Goal: Transaction & Acquisition: Purchase product/service

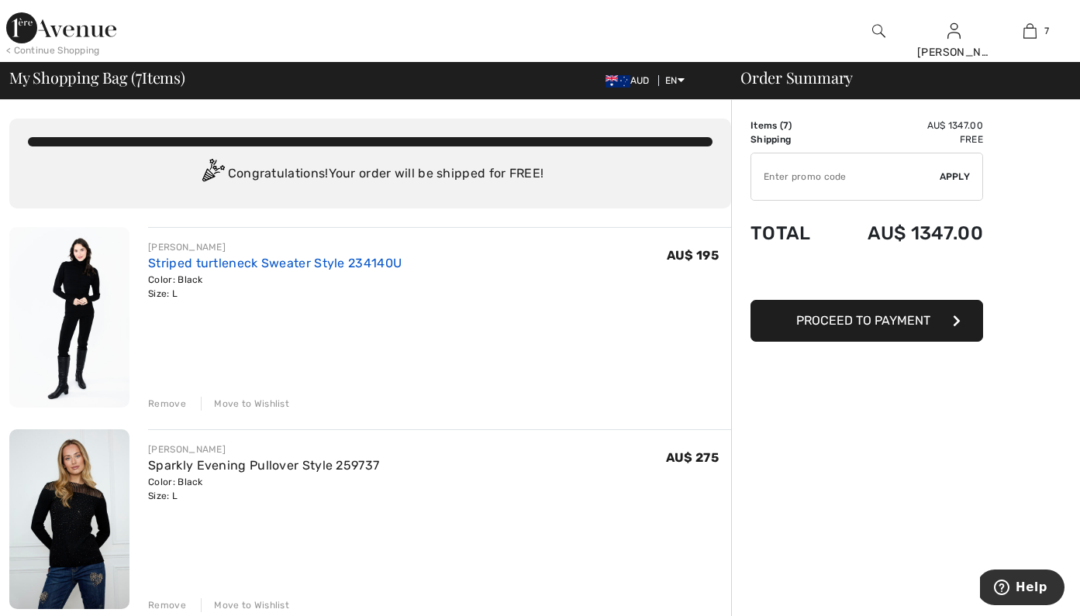
click at [232, 264] on link "Striped turtleneck Sweater Style 234140U" at bounding box center [274, 263] width 253 height 15
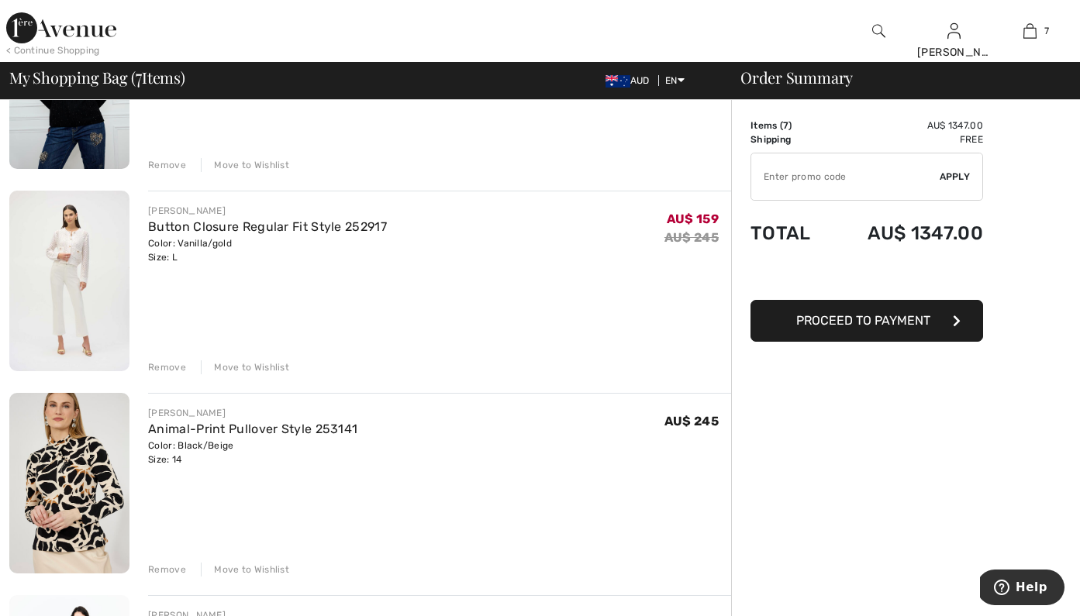
scroll to position [442, 0]
click at [240, 226] on link "Button Closure Regular Fit Style 252917" at bounding box center [267, 225] width 239 height 15
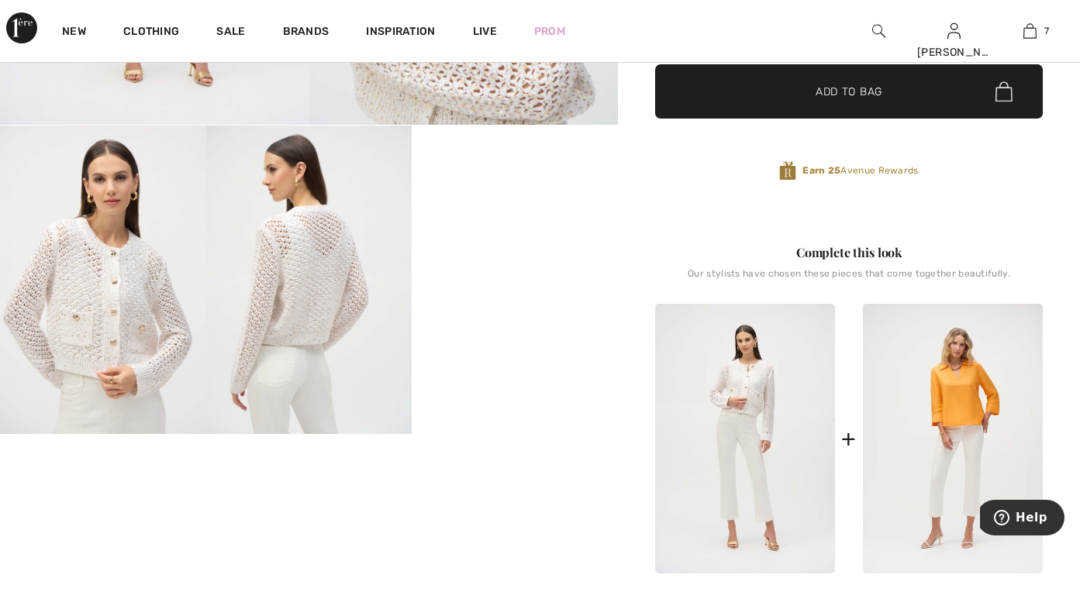
scroll to position [450, 0]
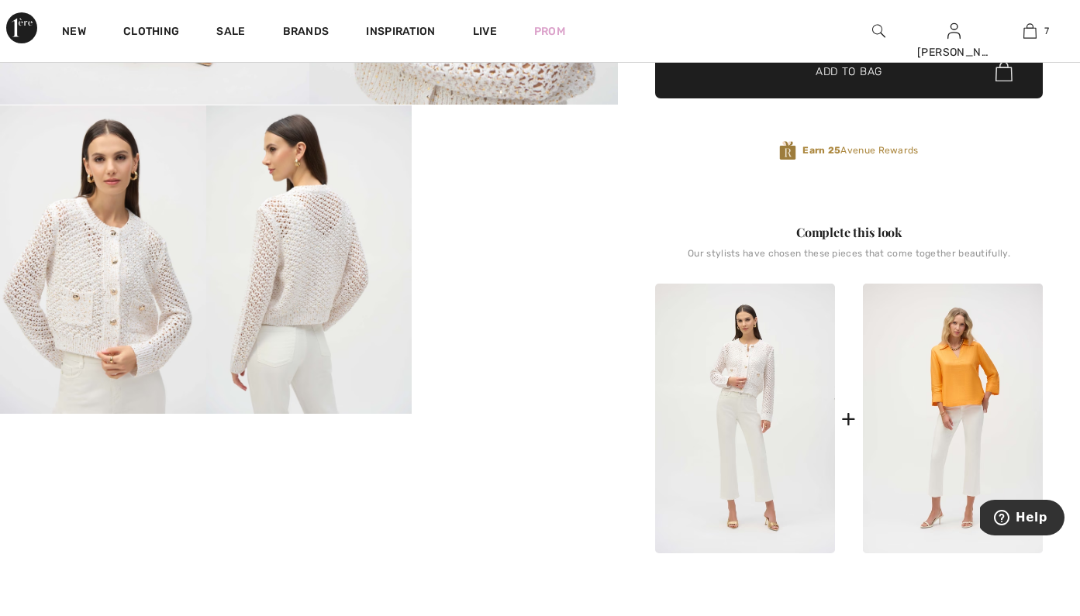
click at [522, 209] on video "Your browser does not support the video tag." at bounding box center [515, 156] width 206 height 103
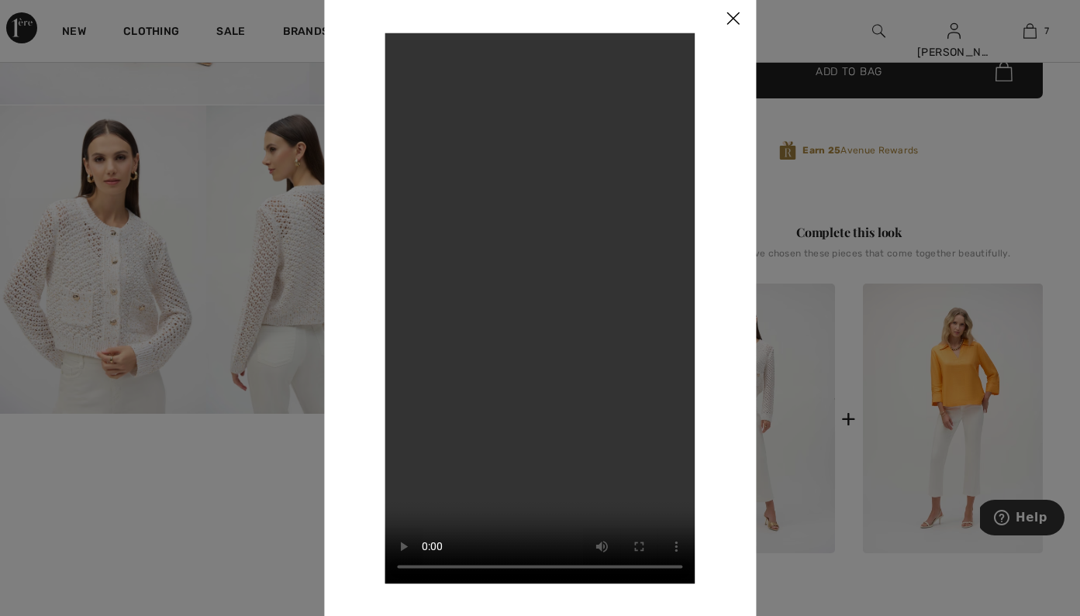
click at [191, 404] on div at bounding box center [540, 308] width 1080 height 616
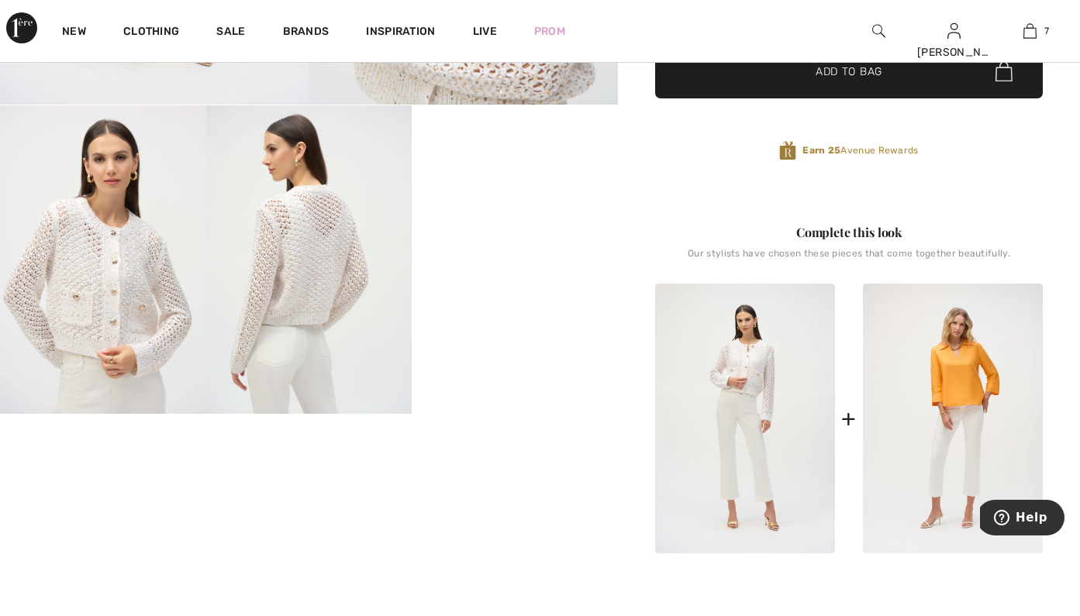
click at [274, 311] on img at bounding box center [309, 259] width 206 height 309
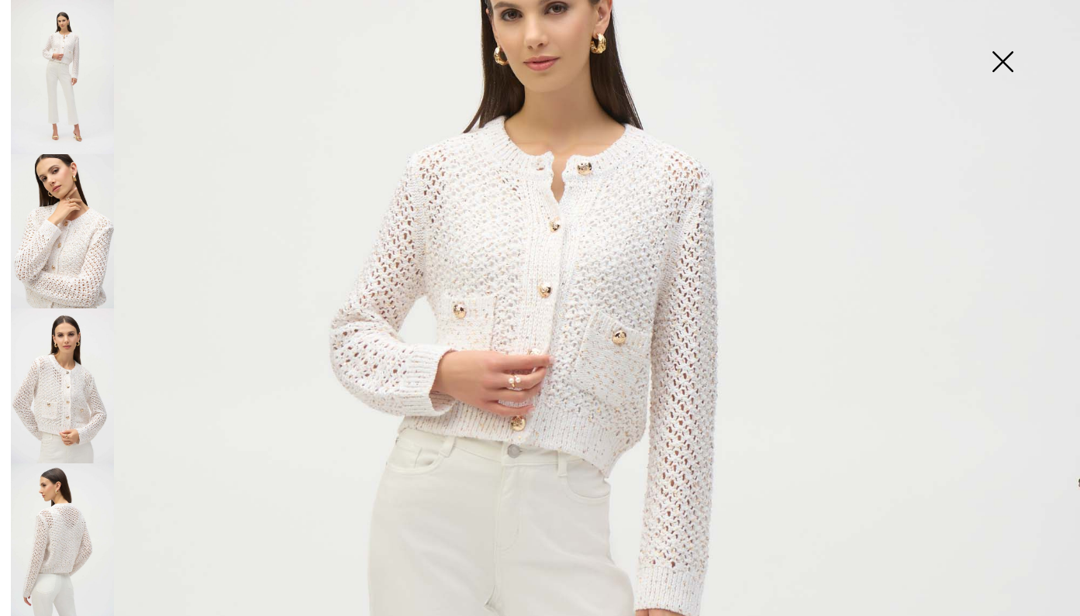
scroll to position [286, 0]
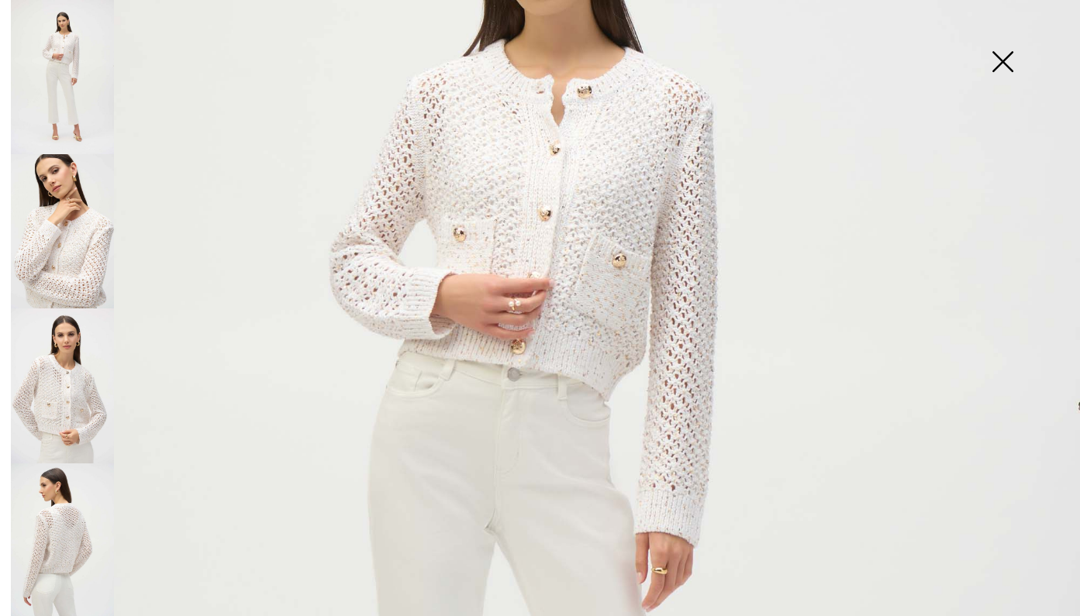
click at [64, 364] on img at bounding box center [62, 386] width 103 height 154
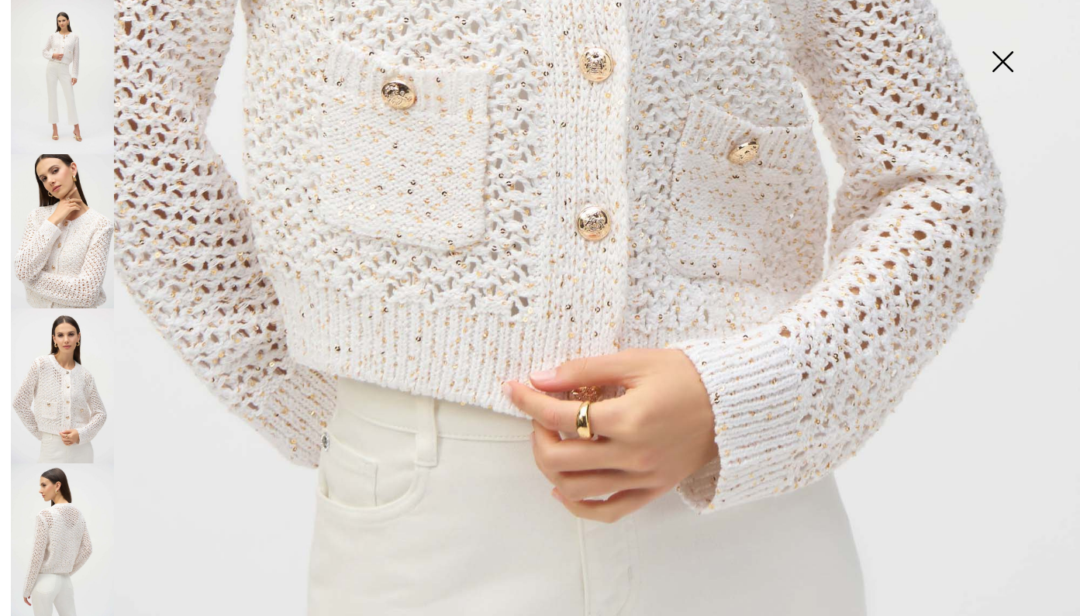
scroll to position [926, 0]
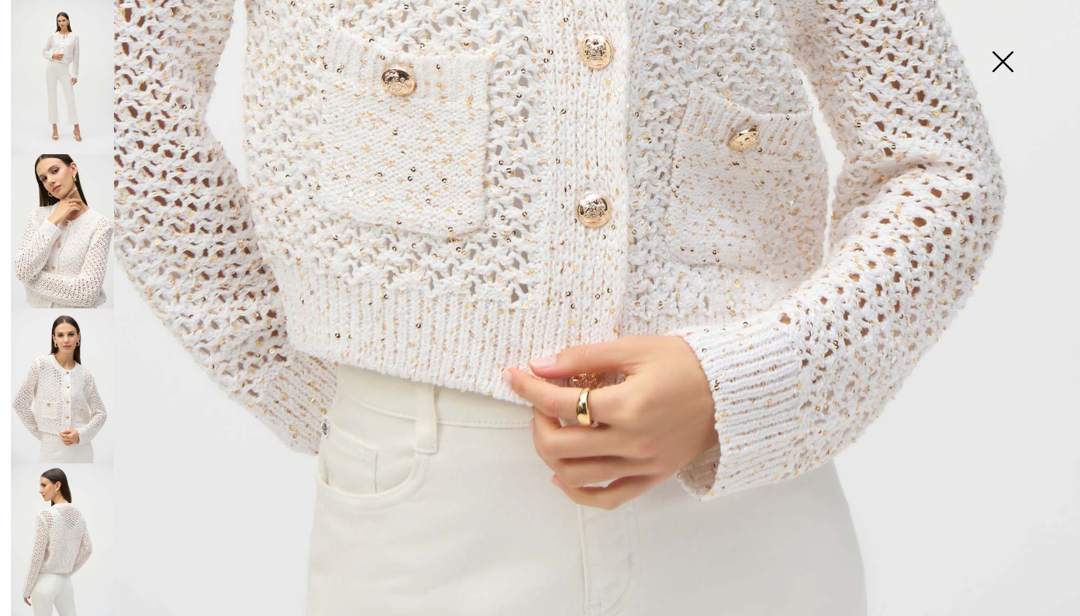
click at [74, 519] on img at bounding box center [62, 541] width 103 height 154
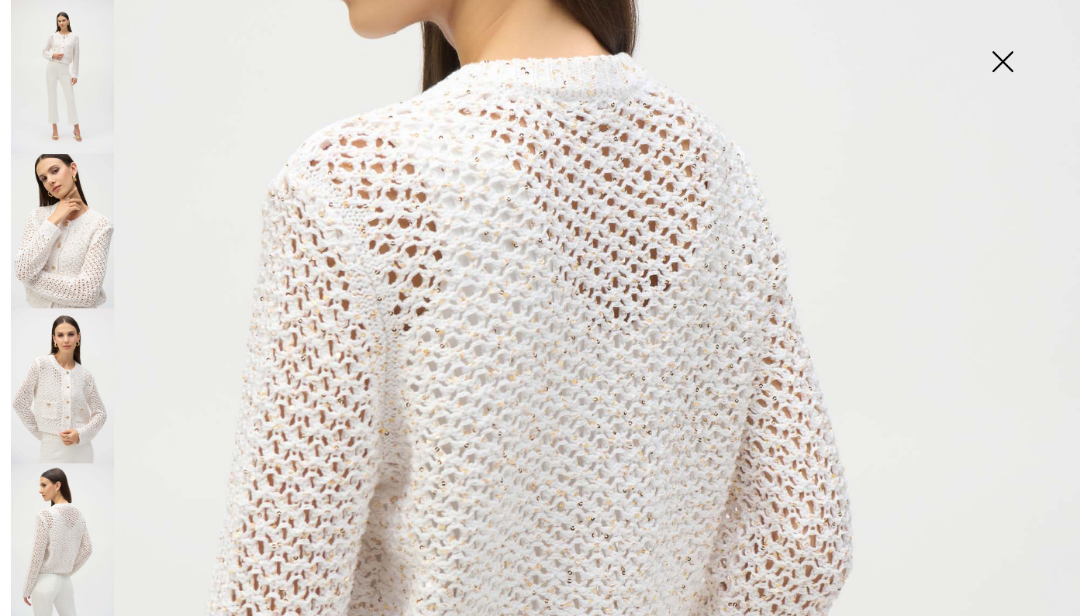
scroll to position [357, 0]
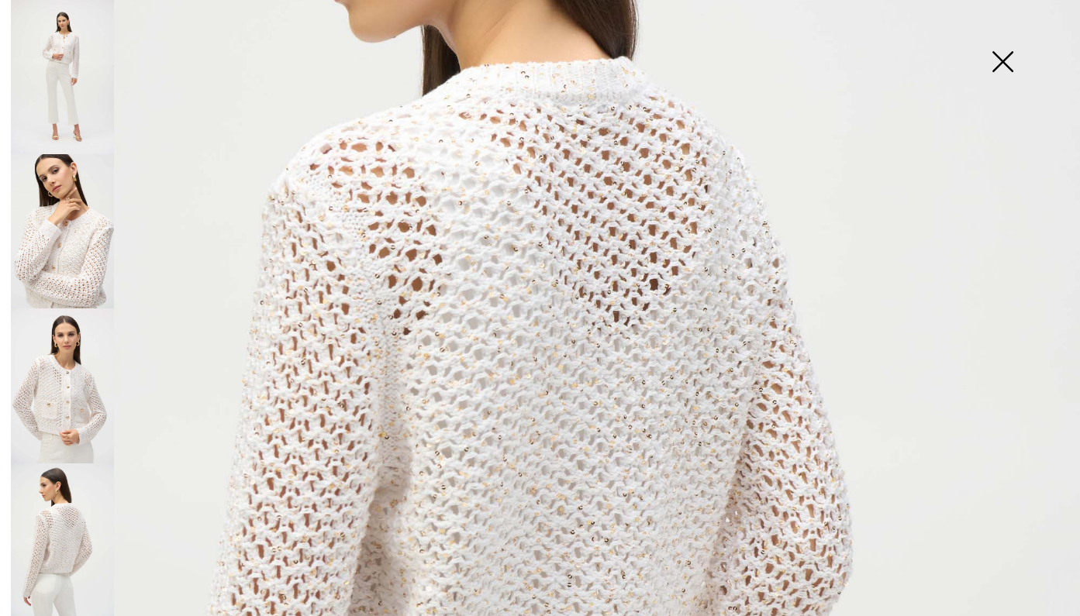
click at [73, 438] on img at bounding box center [62, 386] width 103 height 154
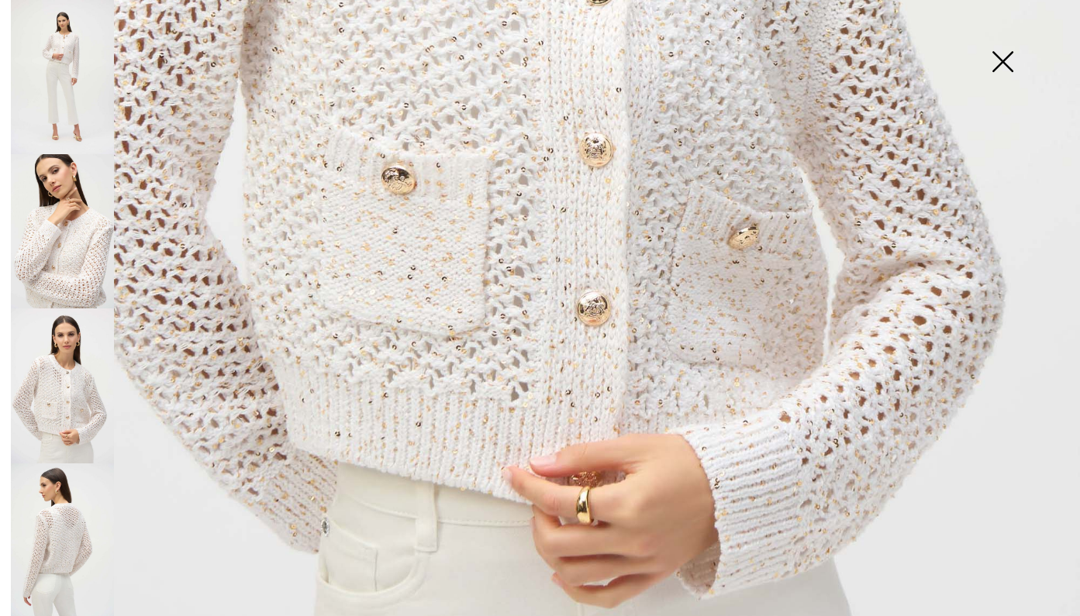
scroll to position [829, 0]
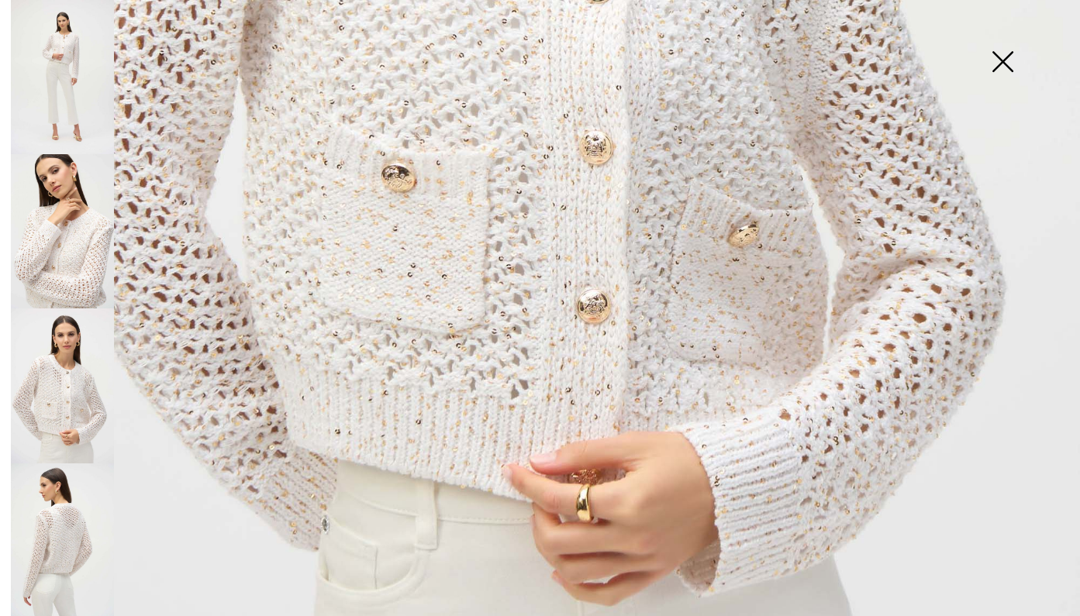
click at [993, 73] on img at bounding box center [1003, 63] width 78 height 80
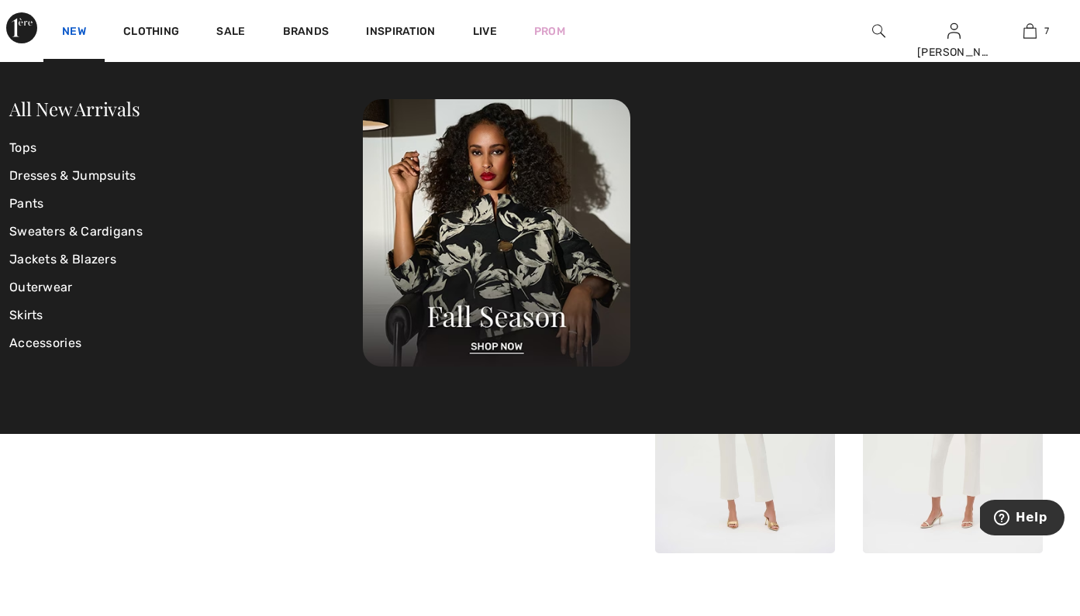
click at [66, 30] on link "New" at bounding box center [74, 33] width 24 height 16
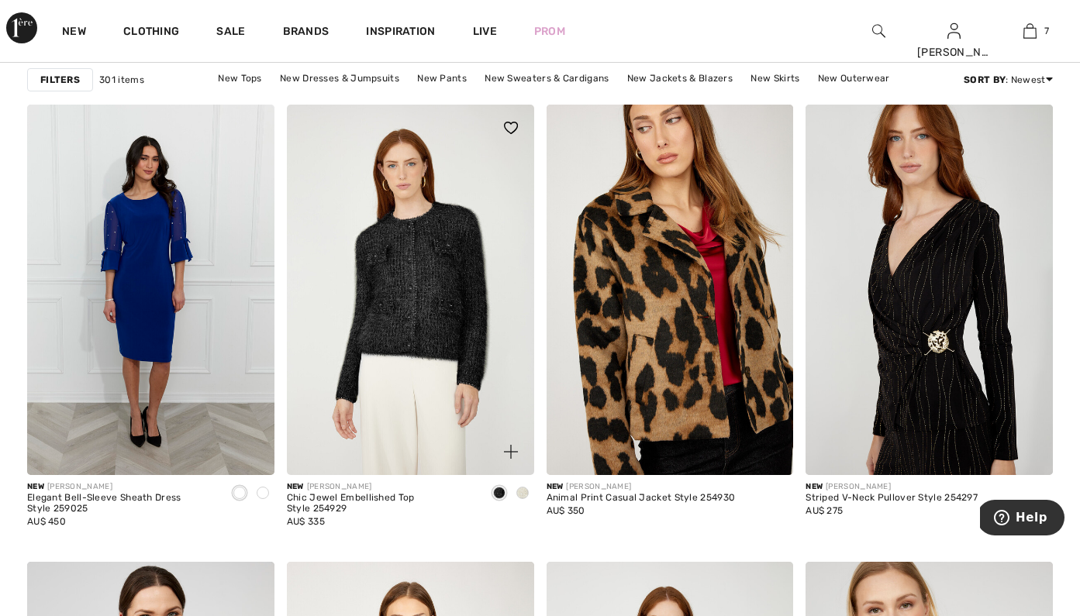
scroll to position [1063, 0]
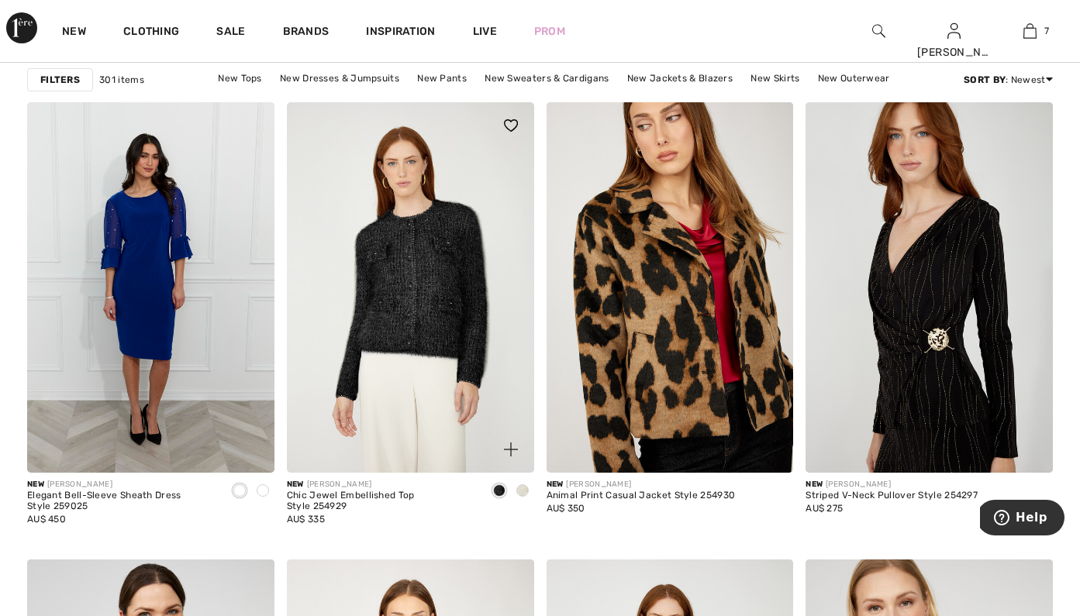
click at [439, 324] on img at bounding box center [410, 287] width 247 height 371
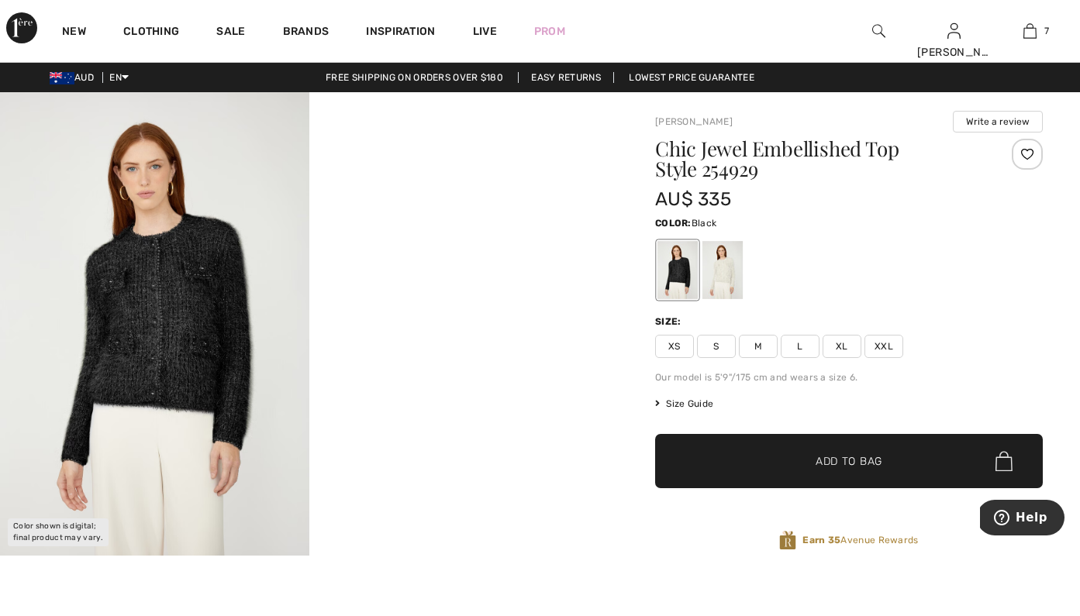
click at [466, 247] on video "Your browser does not support the video tag." at bounding box center [463, 169] width 309 height 154
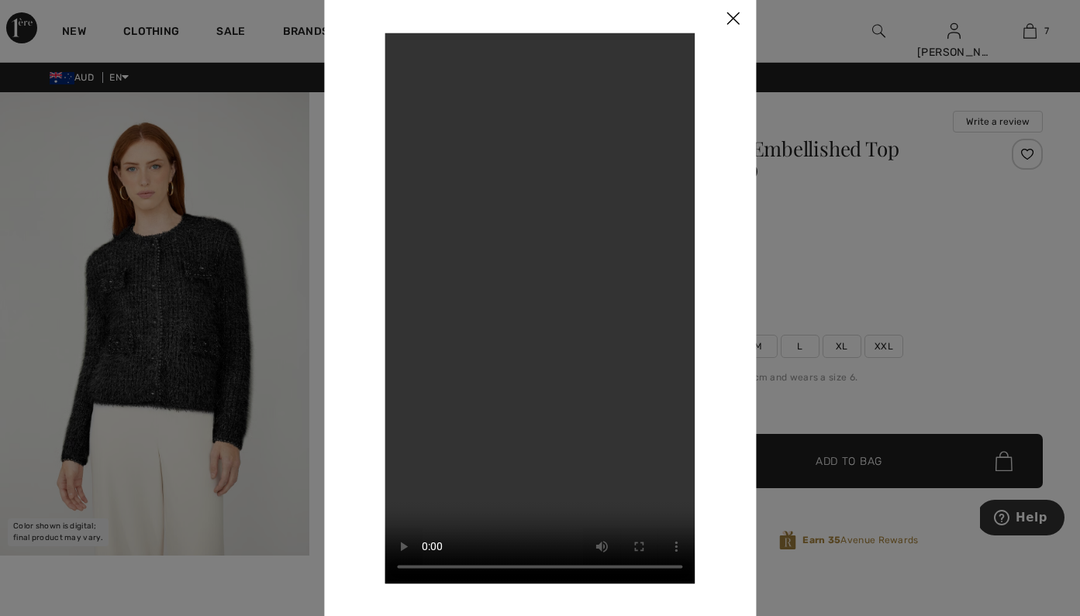
click at [732, 14] on img at bounding box center [732, 19] width 47 height 48
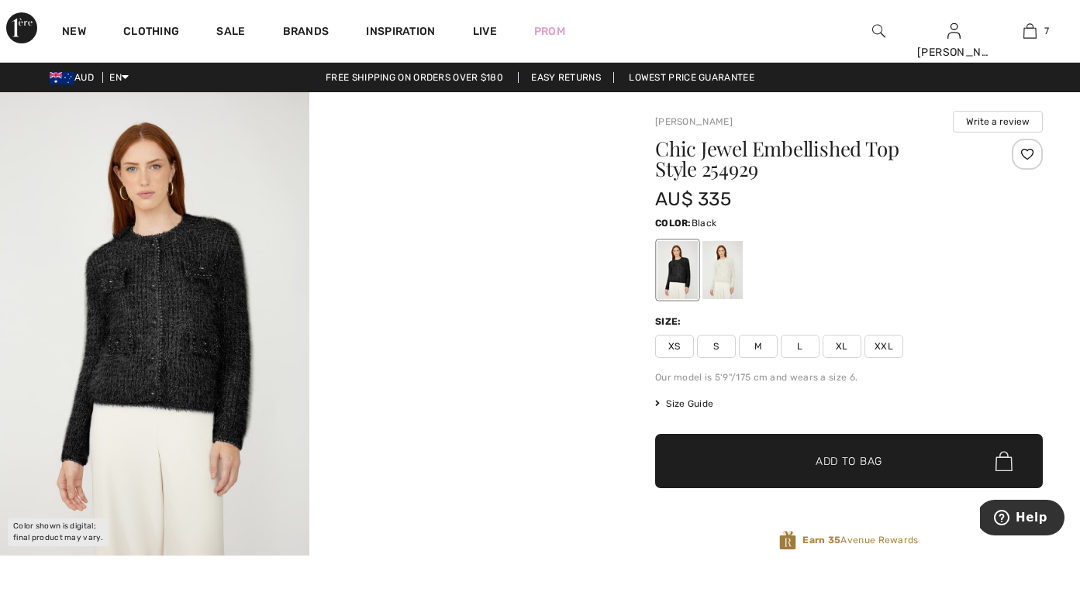
click at [174, 349] on img at bounding box center [154, 324] width 309 height 464
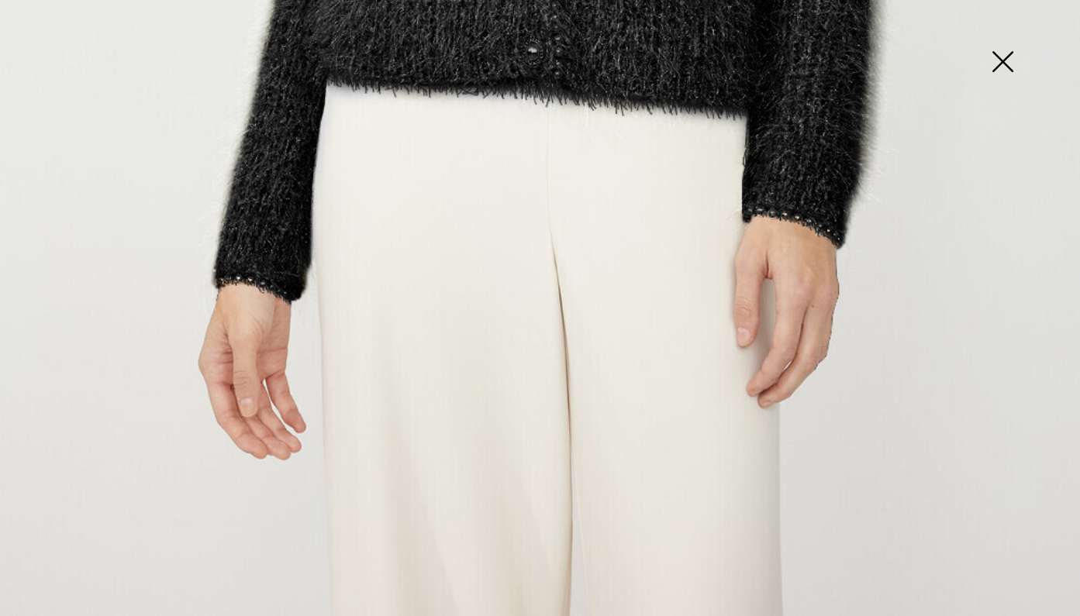
scroll to position [1004, 0]
click at [1001, 66] on img at bounding box center [1003, 63] width 78 height 80
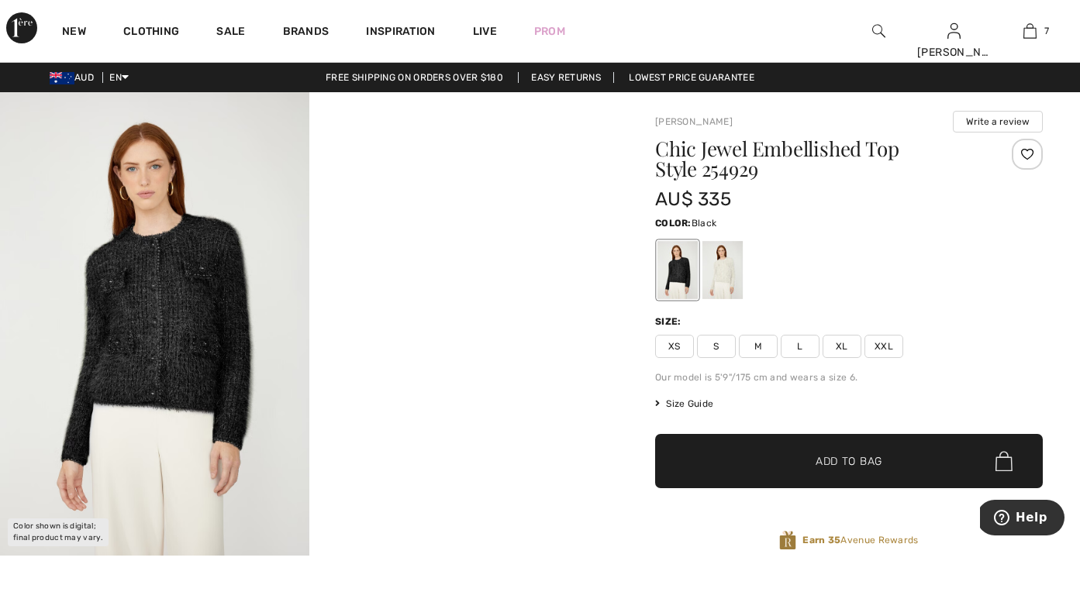
click at [805, 347] on span "L" at bounding box center [800, 346] width 39 height 23
click at [793, 498] on div "Chic Jewel Embellished Top Style 254929 AU$ 335 Color: Black Size: XS S M L XL …" at bounding box center [849, 357] width 388 height 437
click at [808, 460] on span "✔ Added to Bag" at bounding box center [825, 461] width 95 height 16
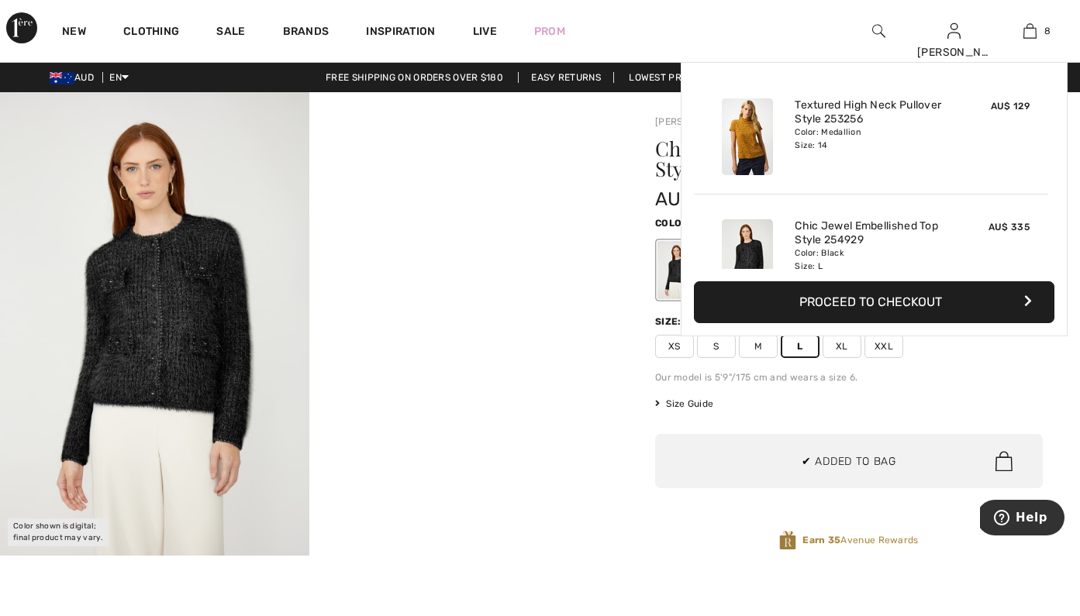
scroll to position [774, 0]
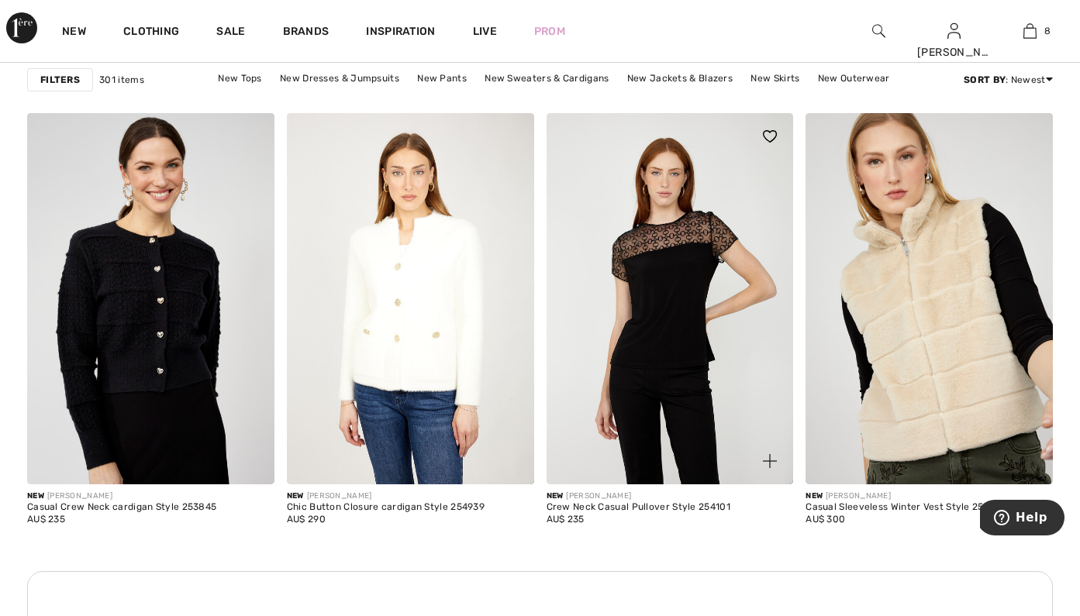
scroll to position [1510, 0]
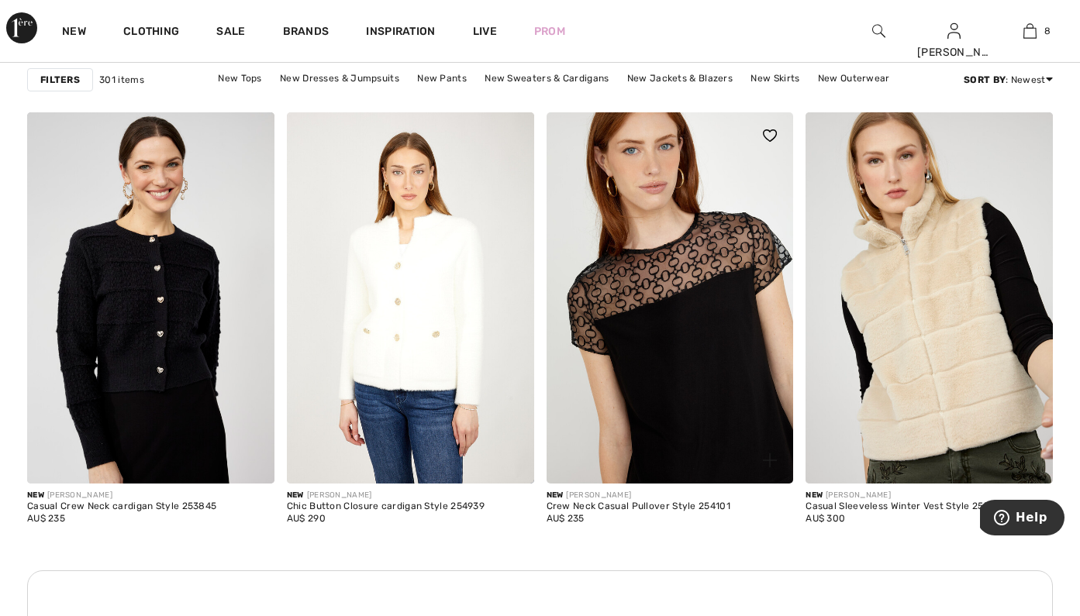
click at [734, 303] on img at bounding box center [670, 297] width 247 height 371
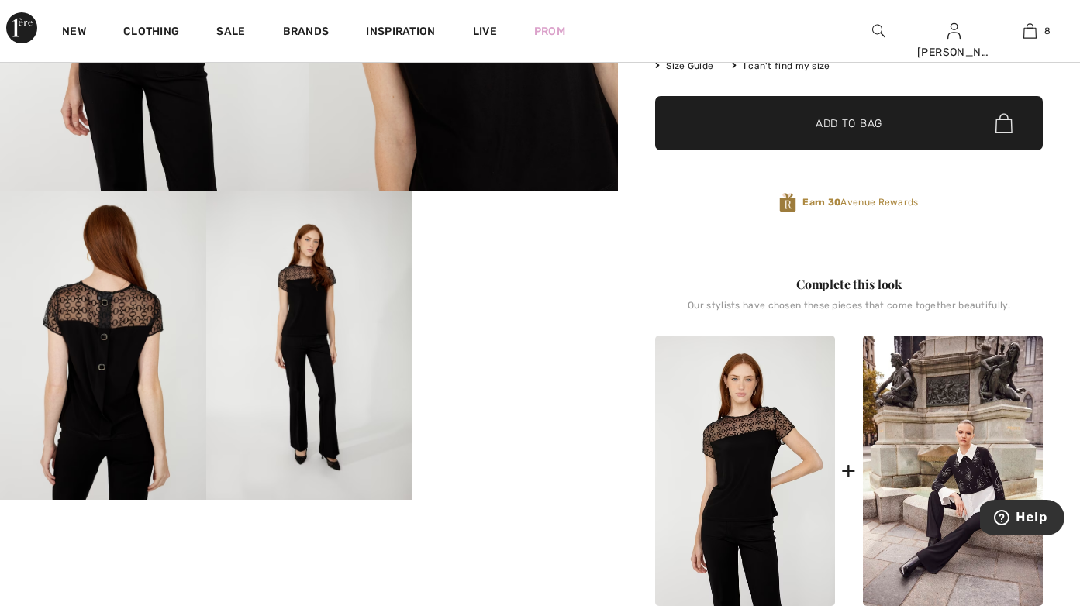
scroll to position [367, 0]
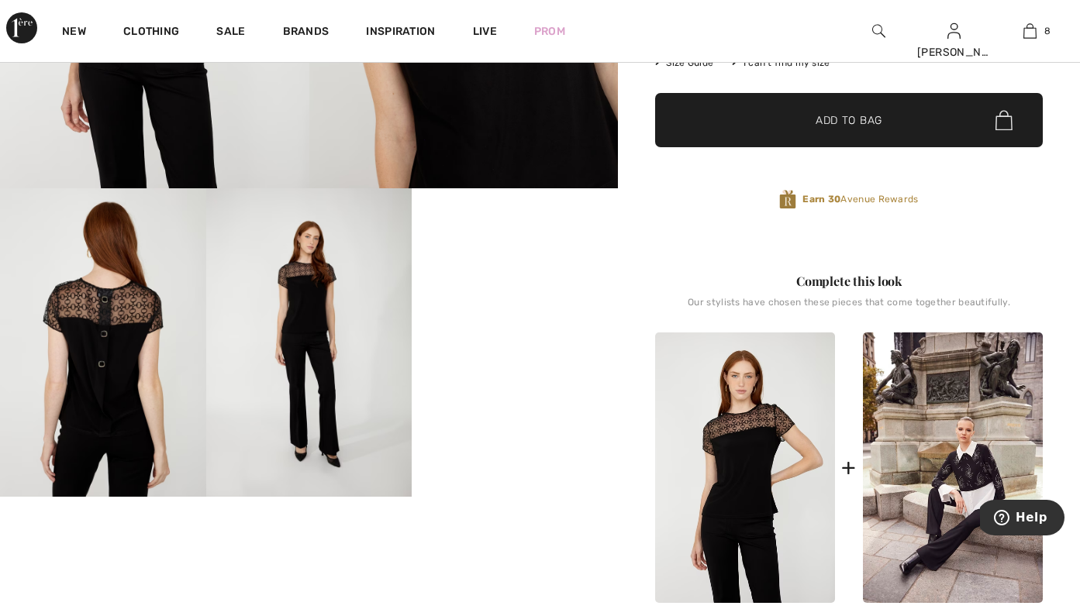
click at [114, 355] on img at bounding box center [103, 342] width 206 height 309
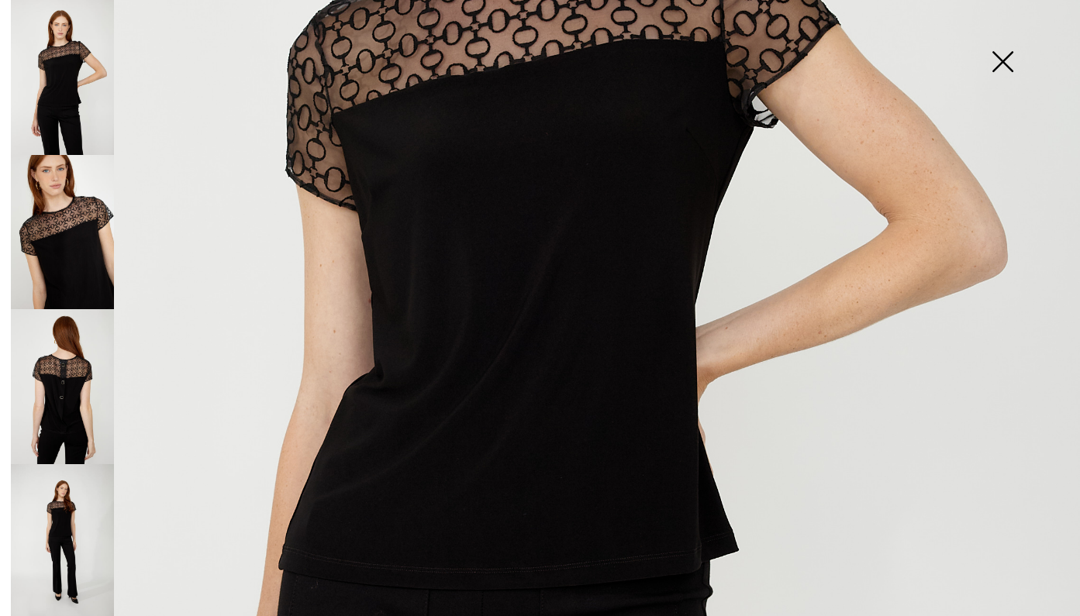
scroll to position [571, 0]
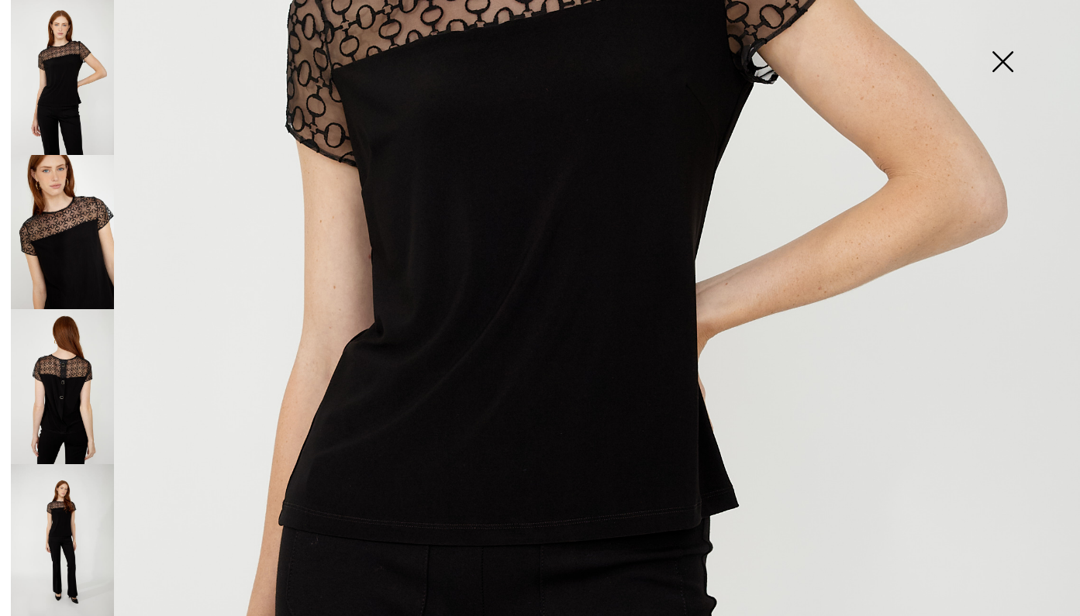
click at [36, 397] on img at bounding box center [62, 386] width 103 height 155
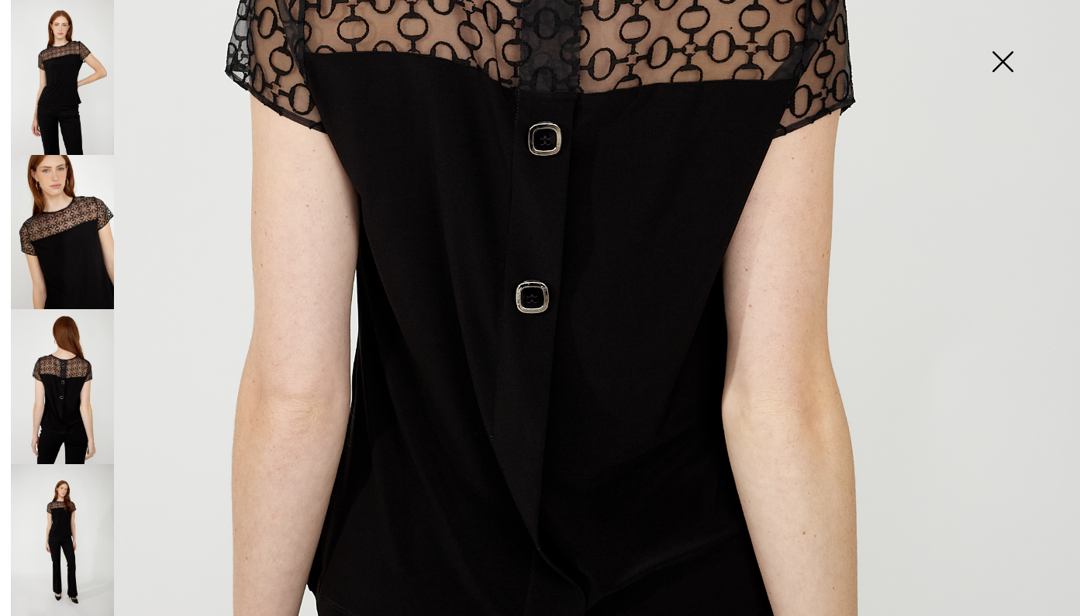
scroll to position [642, 0]
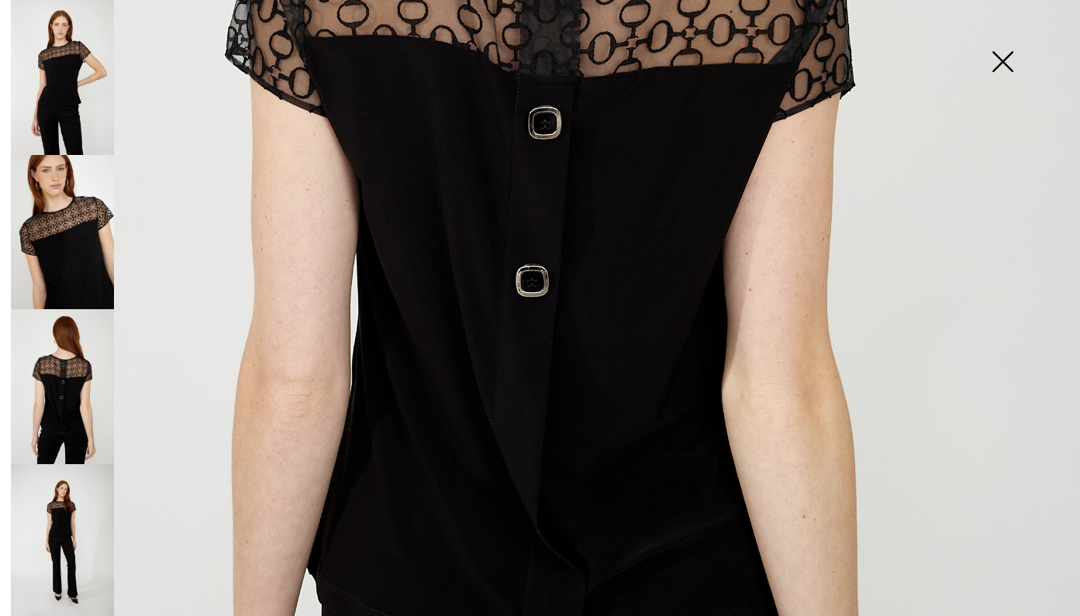
click at [74, 401] on img at bounding box center [62, 386] width 103 height 155
click at [84, 367] on img at bounding box center [62, 386] width 103 height 155
click at [94, 253] on img at bounding box center [62, 232] width 103 height 155
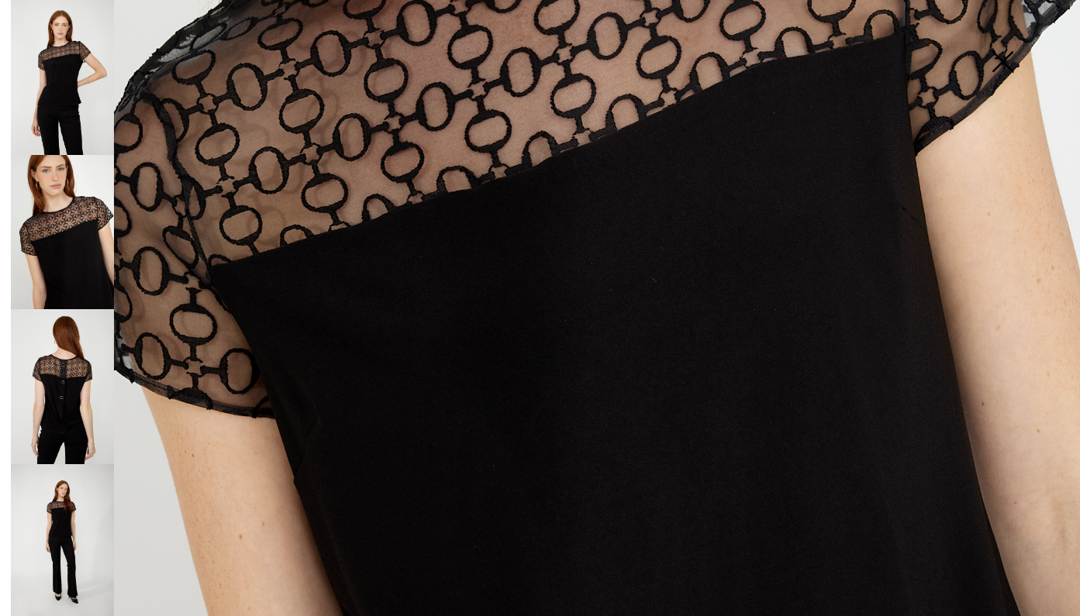
click at [66, 498] on img at bounding box center [62, 541] width 103 height 155
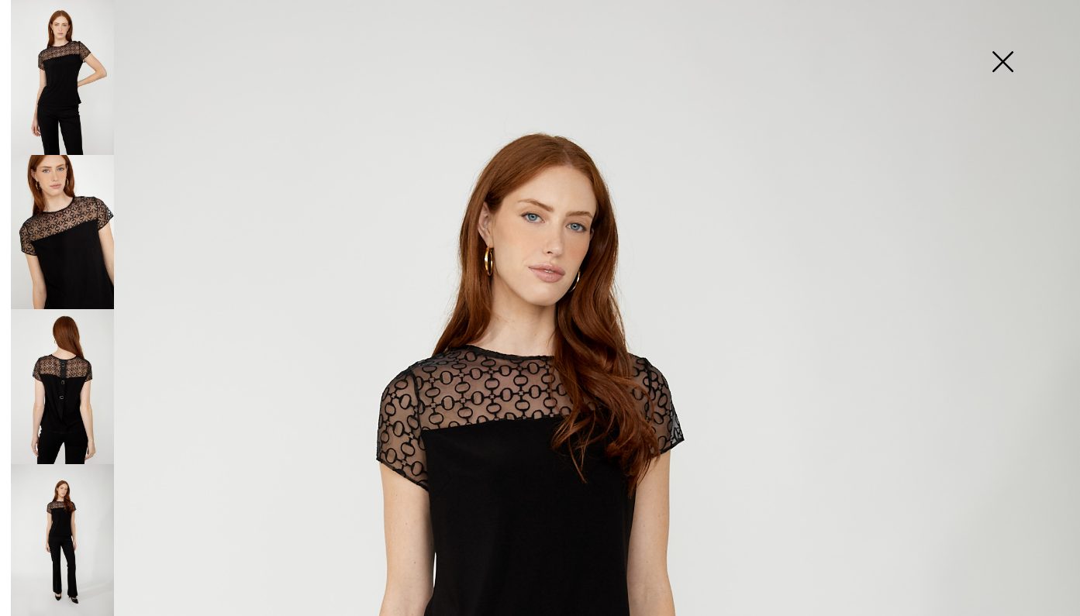
scroll to position [37, 0]
click at [1000, 67] on img at bounding box center [1003, 63] width 78 height 80
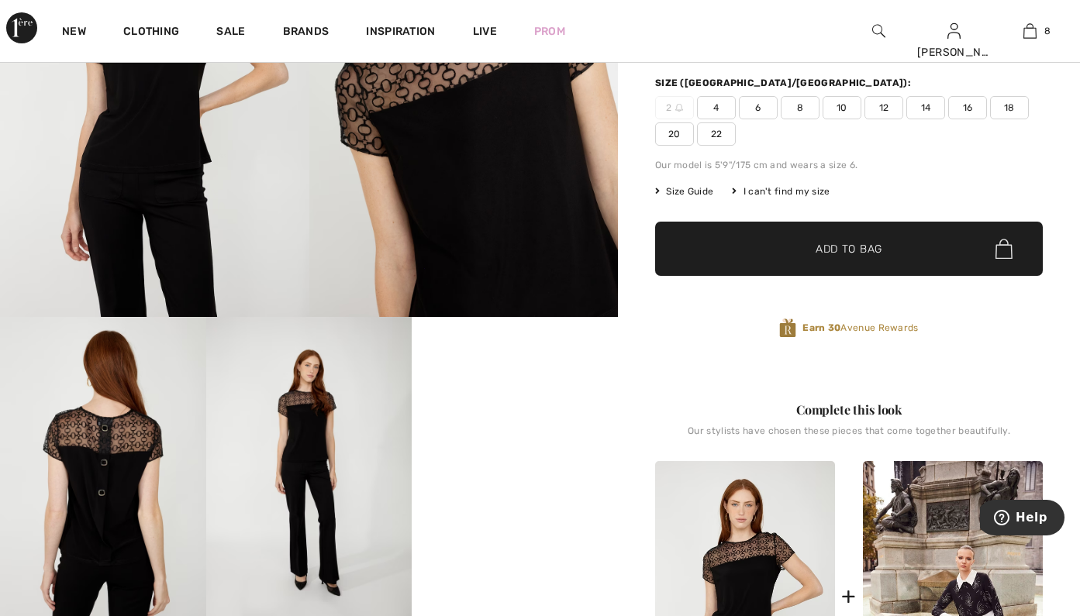
scroll to position [243, 0]
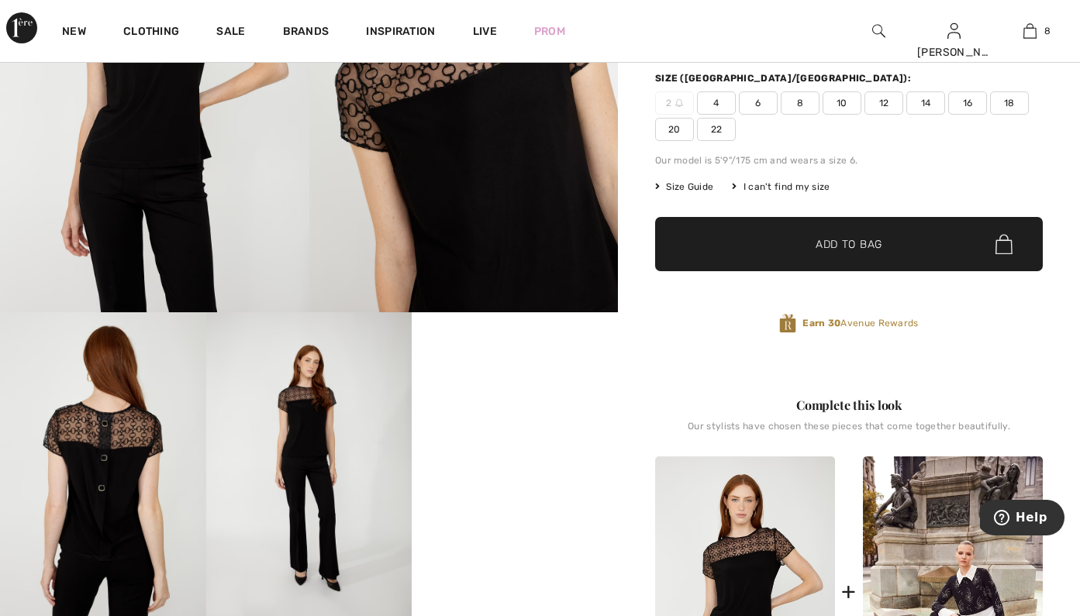
click at [940, 96] on span "14" at bounding box center [925, 102] width 39 height 23
click at [883, 240] on span "✔ Added to Bag Add to Bag" at bounding box center [849, 244] width 388 height 54
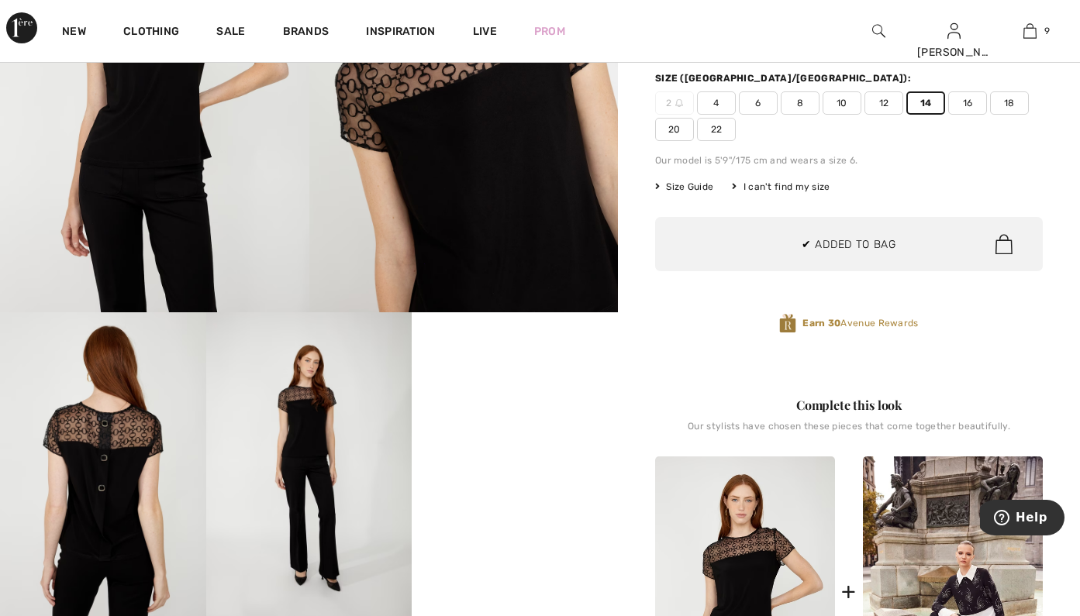
scroll to position [895, 0]
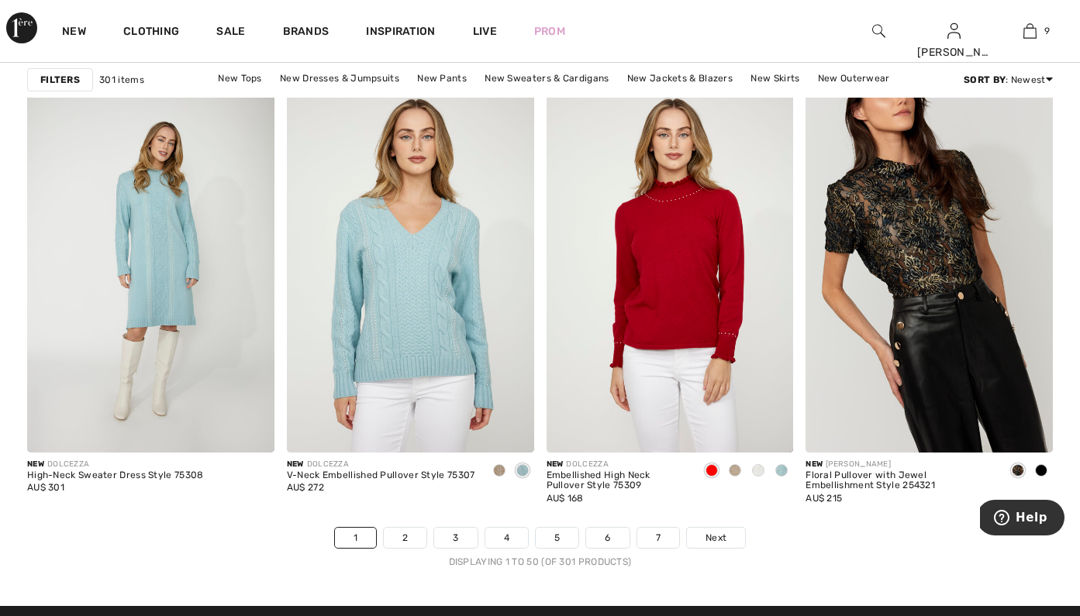
scroll to position [6633, 0]
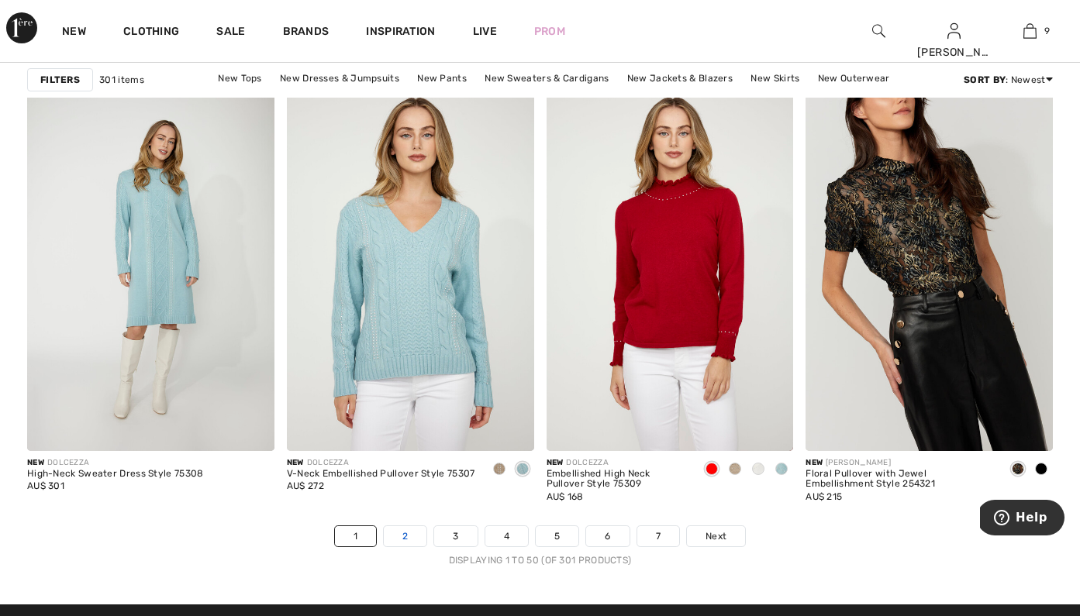
click at [411, 544] on link "2" at bounding box center [405, 536] width 43 height 20
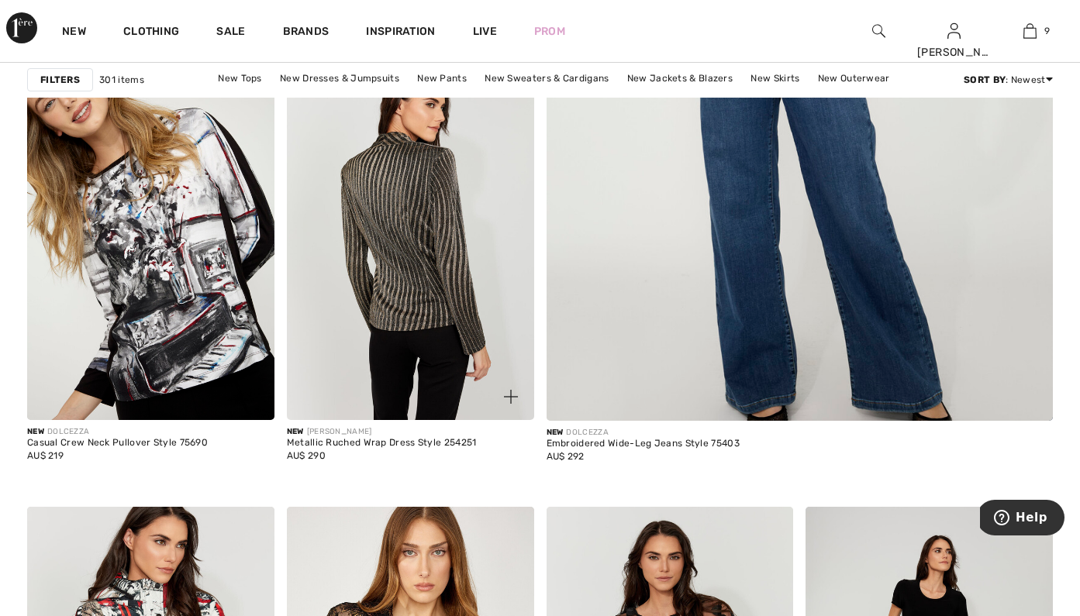
scroll to position [661, 0]
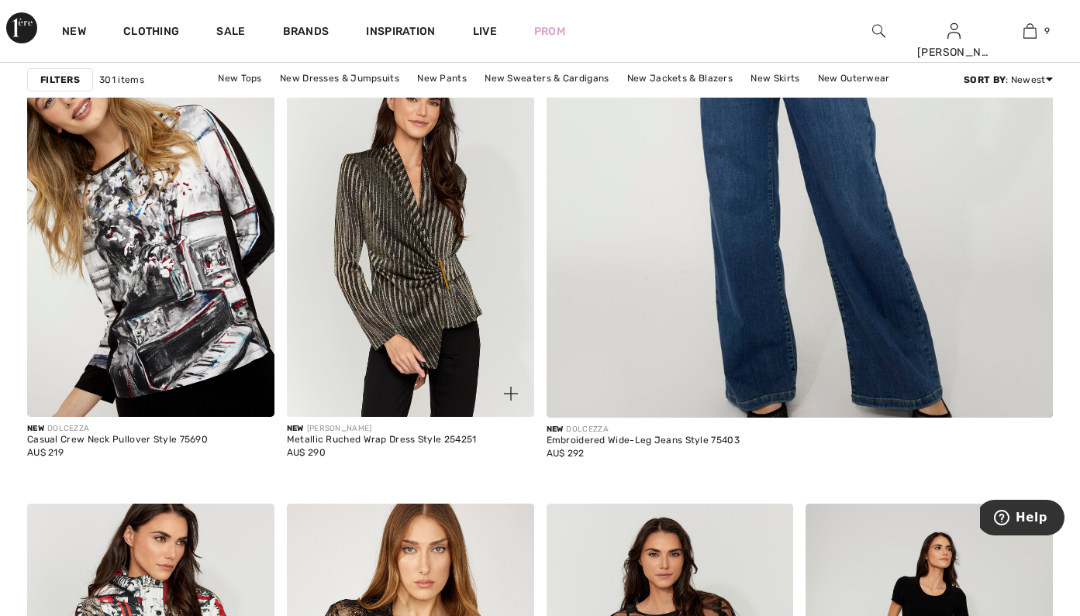
click at [505, 392] on img at bounding box center [511, 394] width 14 height 14
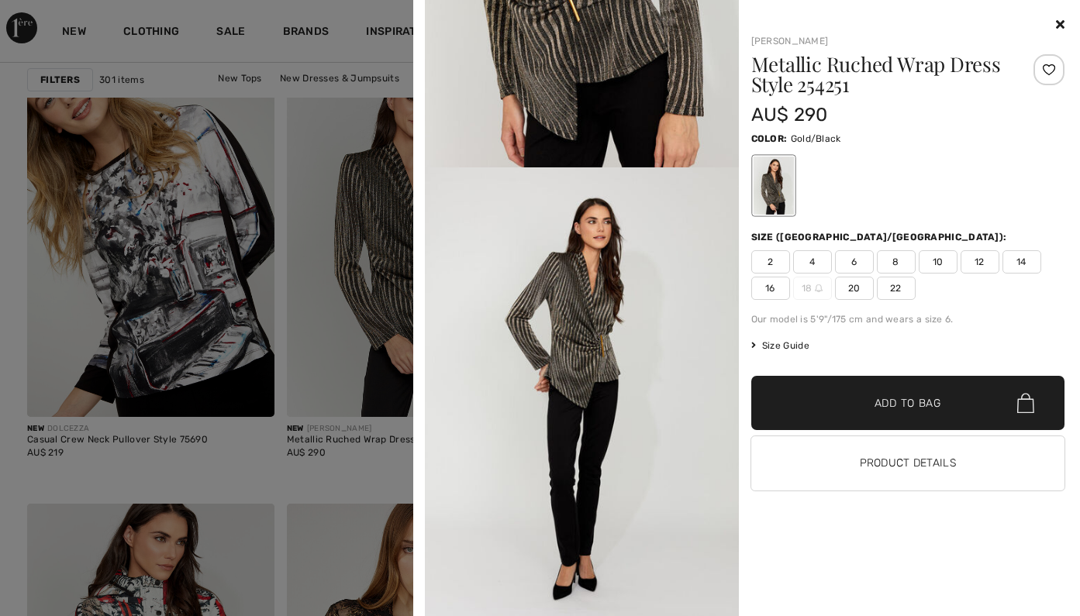
scroll to position [1241, 0]
click at [764, 452] on button "Product Details" at bounding box center [908, 463] width 314 height 54
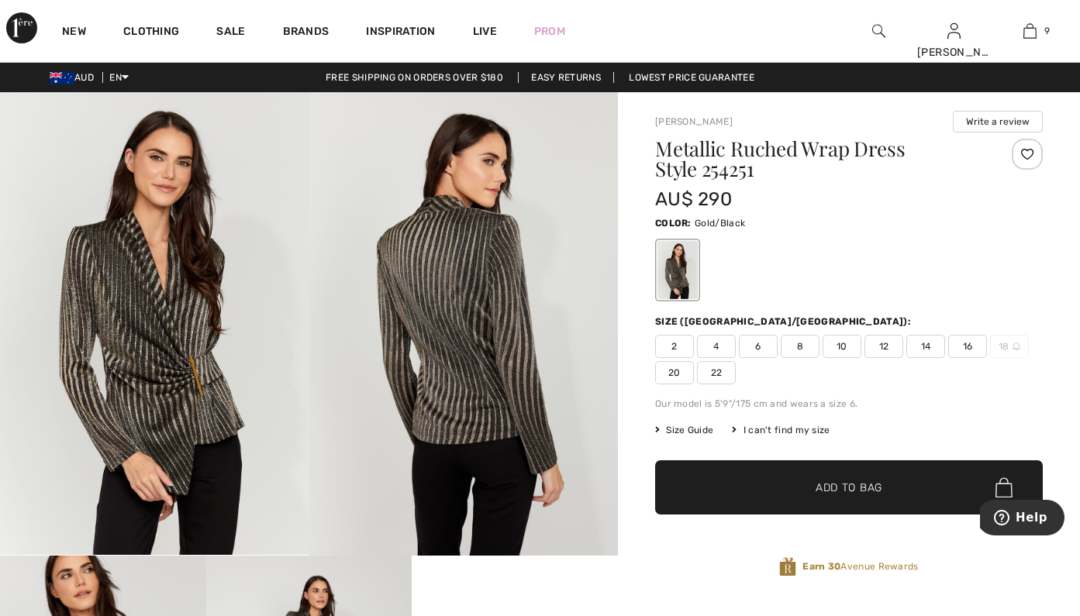
click at [165, 373] on img at bounding box center [154, 323] width 309 height 463
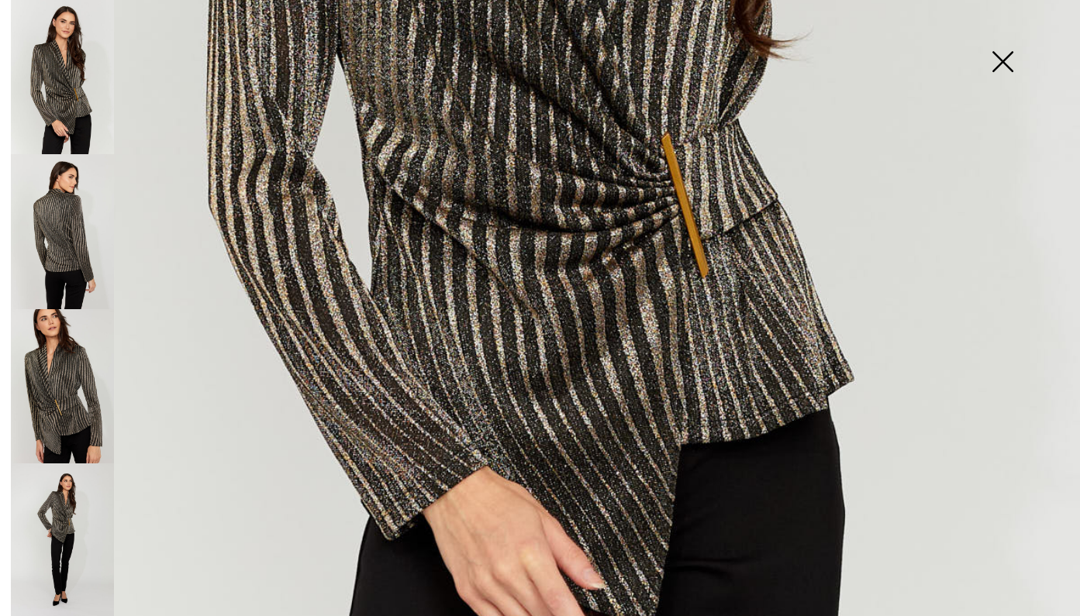
scroll to position [801, 0]
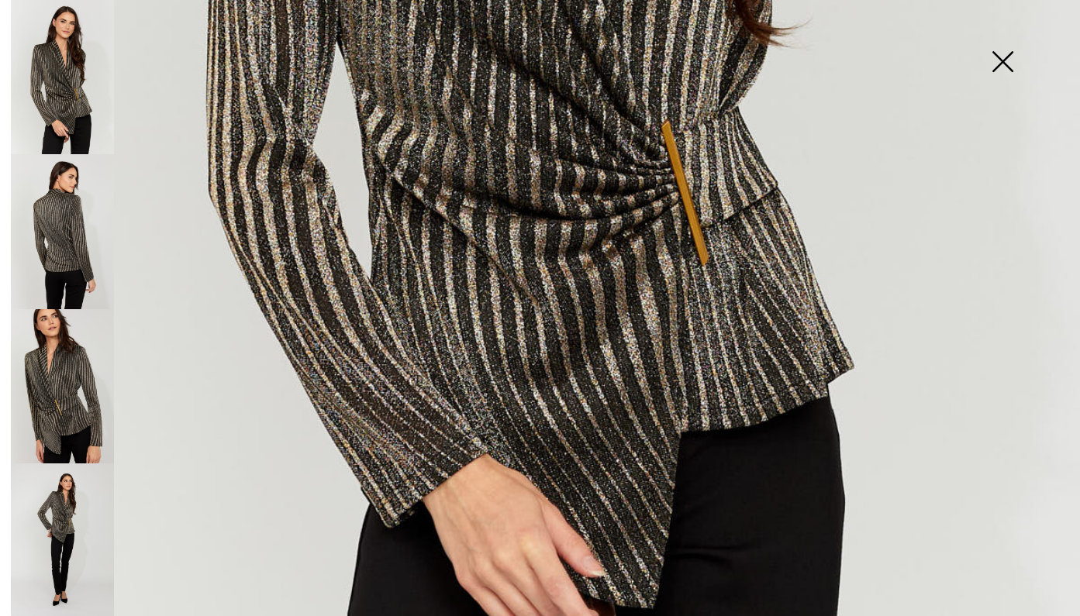
click at [71, 385] on img at bounding box center [62, 386] width 103 height 155
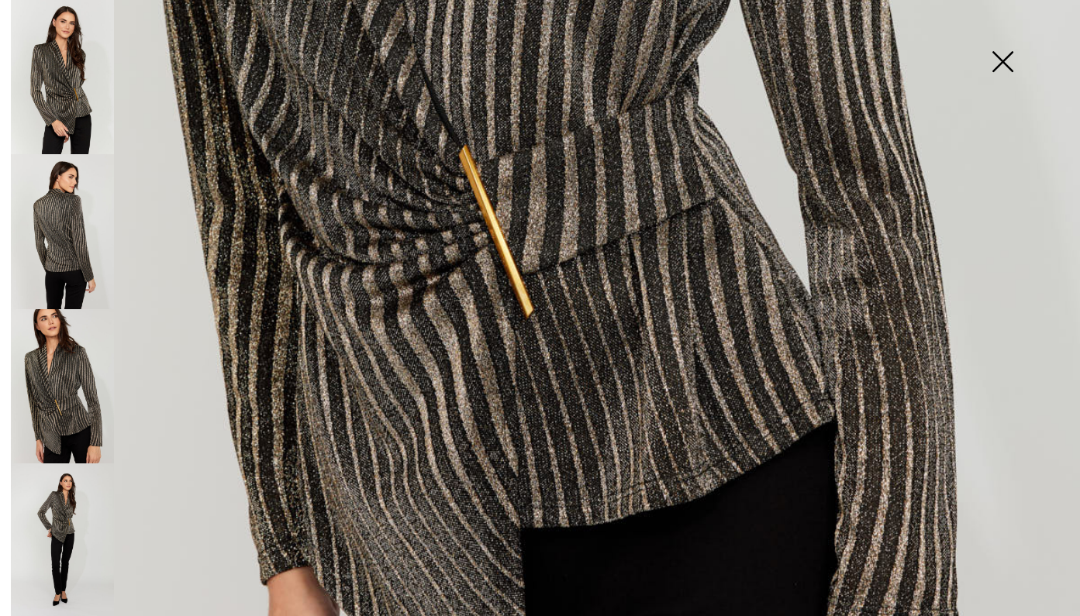
click at [77, 487] on img at bounding box center [62, 541] width 103 height 155
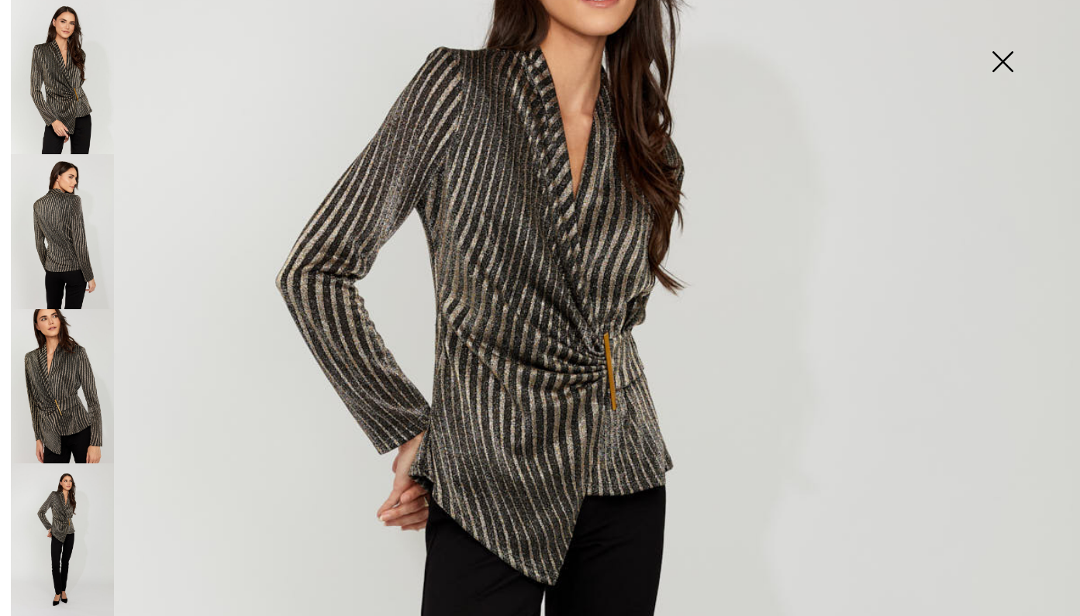
scroll to position [243, 0]
click at [994, 74] on img at bounding box center [1003, 63] width 78 height 80
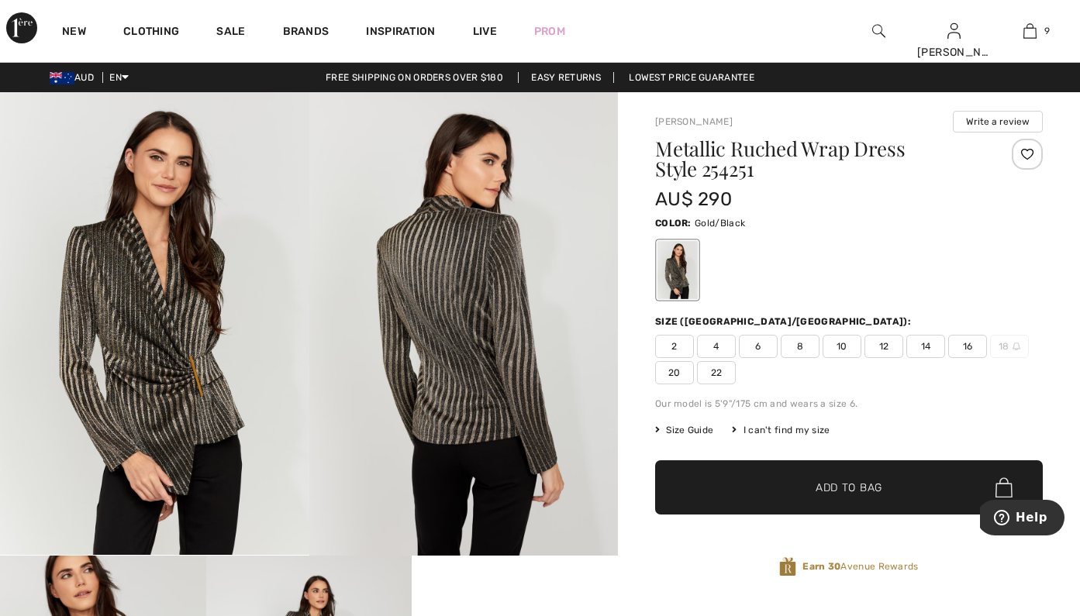
click at [921, 343] on span "14" at bounding box center [925, 346] width 39 height 23
click at [826, 501] on span "✔ Added to Bag Add to Bag" at bounding box center [849, 487] width 388 height 54
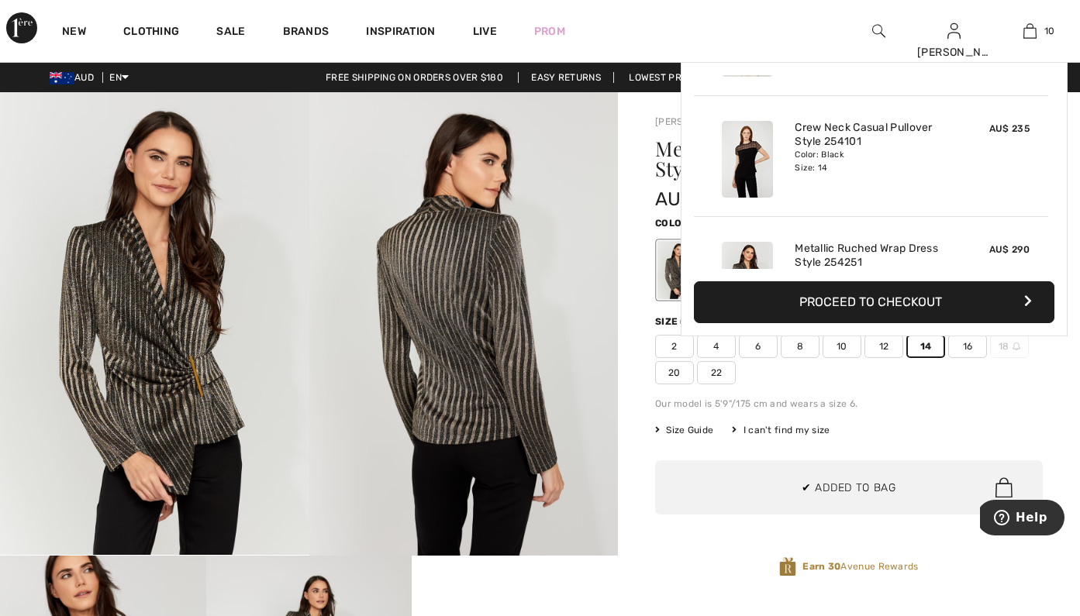
scroll to position [1015, 0]
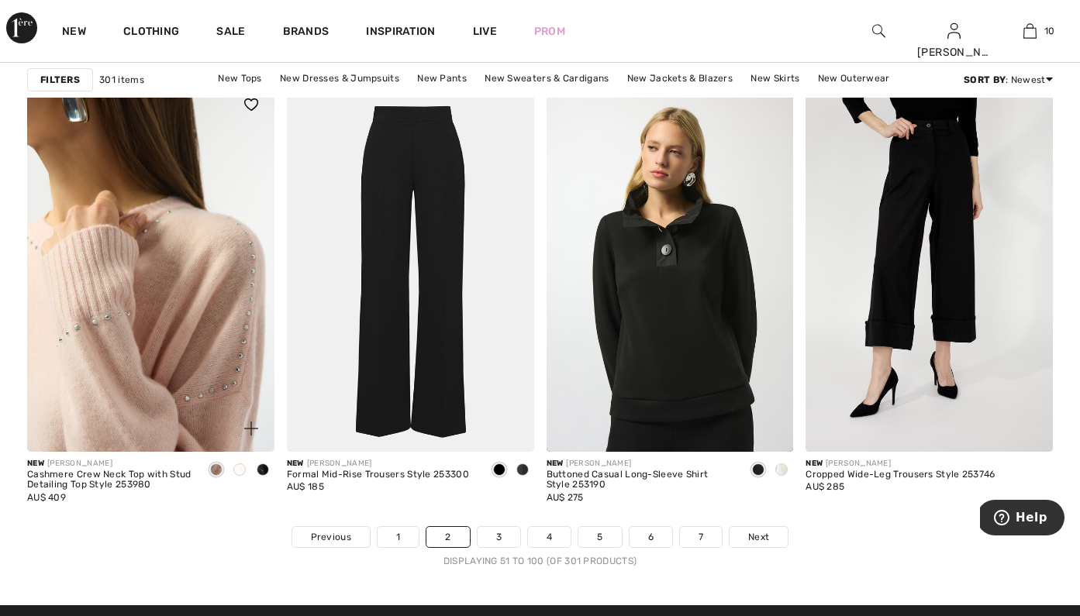
scroll to position [6647, 0]
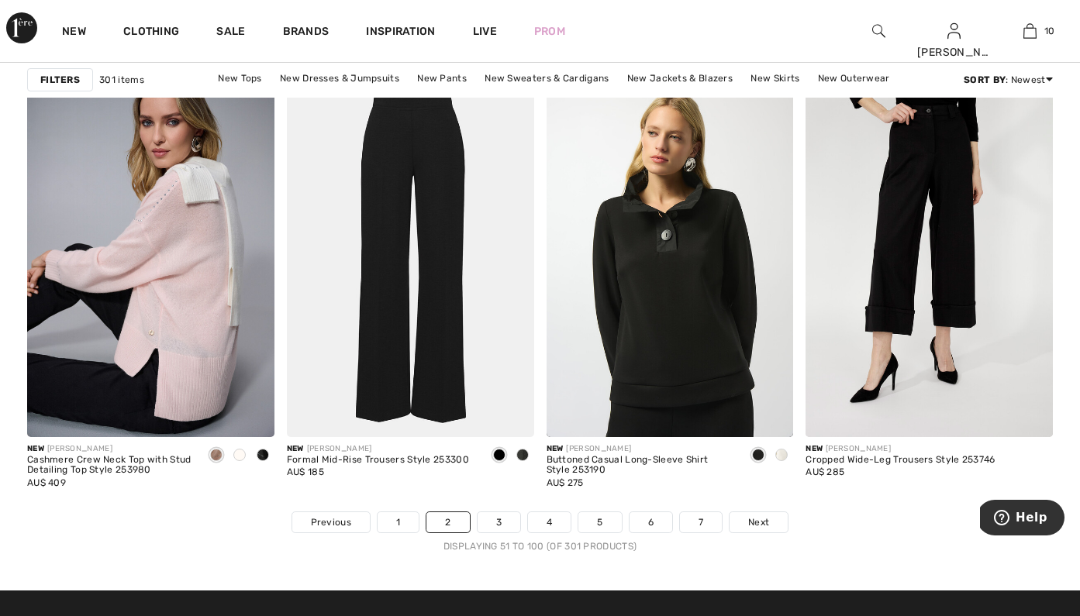
click at [472, 522] on ul "Previous 1 2 3 4 5 6 7 Next" at bounding box center [540, 523] width 1026 height 22
click at [494, 518] on link "3" at bounding box center [499, 522] width 43 height 20
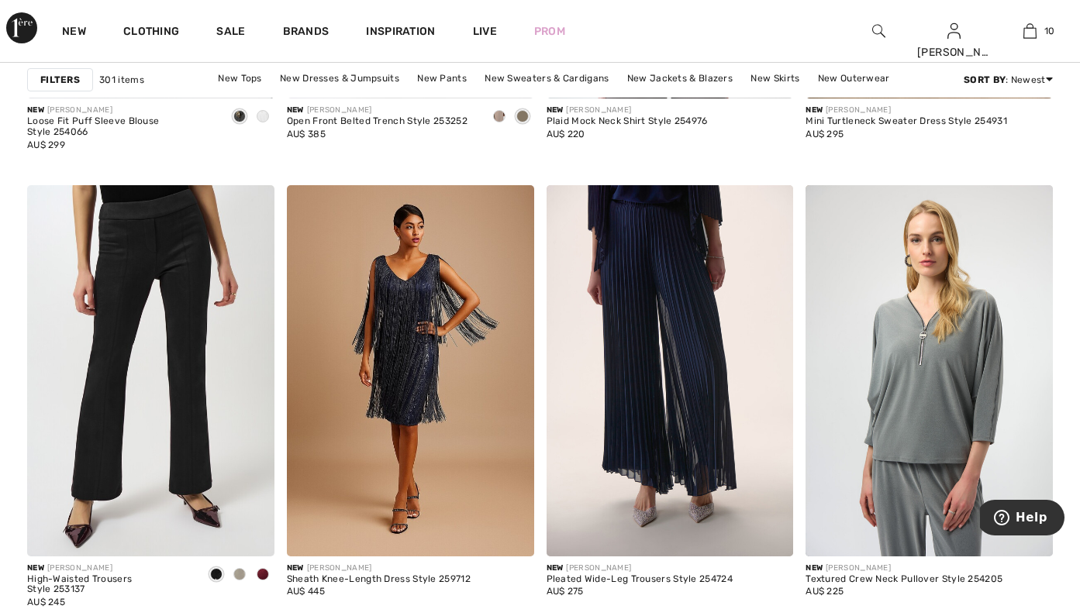
scroll to position [1440, 0]
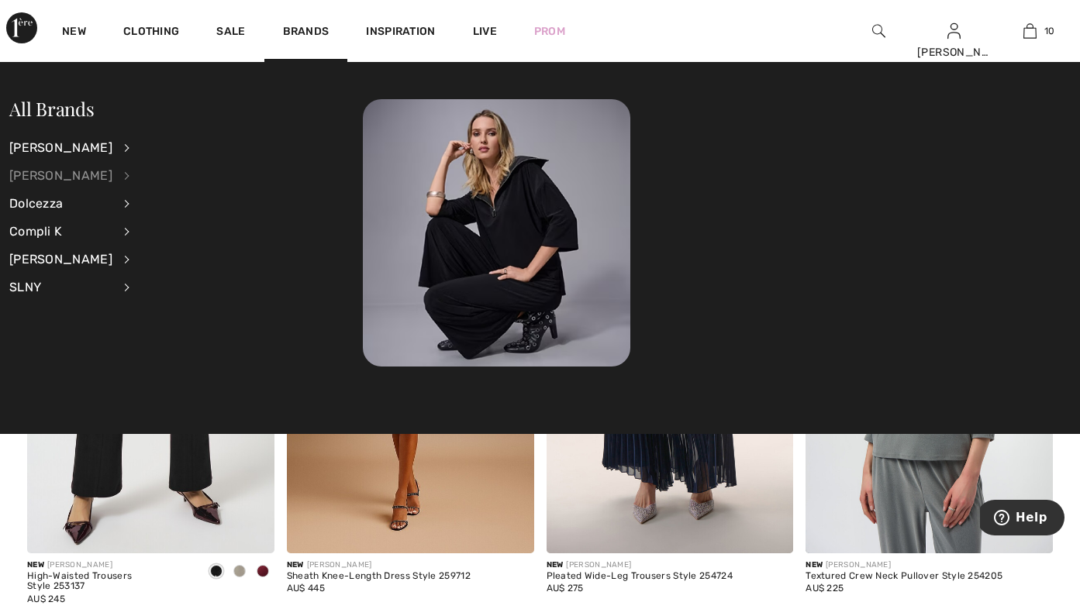
click at [81, 176] on div "[PERSON_NAME]" at bounding box center [60, 176] width 103 height 28
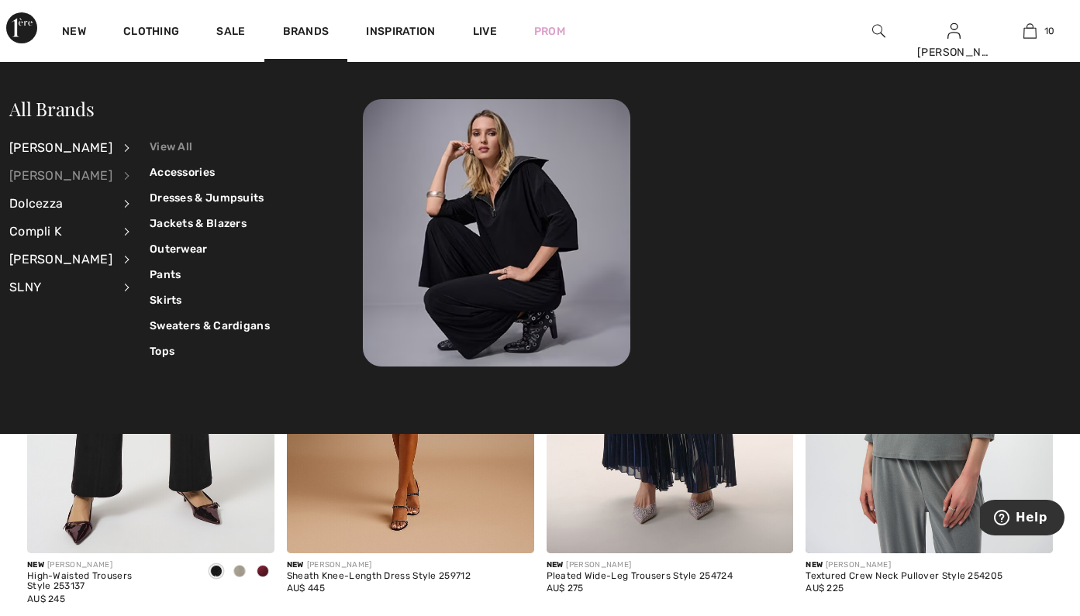
click at [167, 136] on link "View All" at bounding box center [210, 147] width 120 height 26
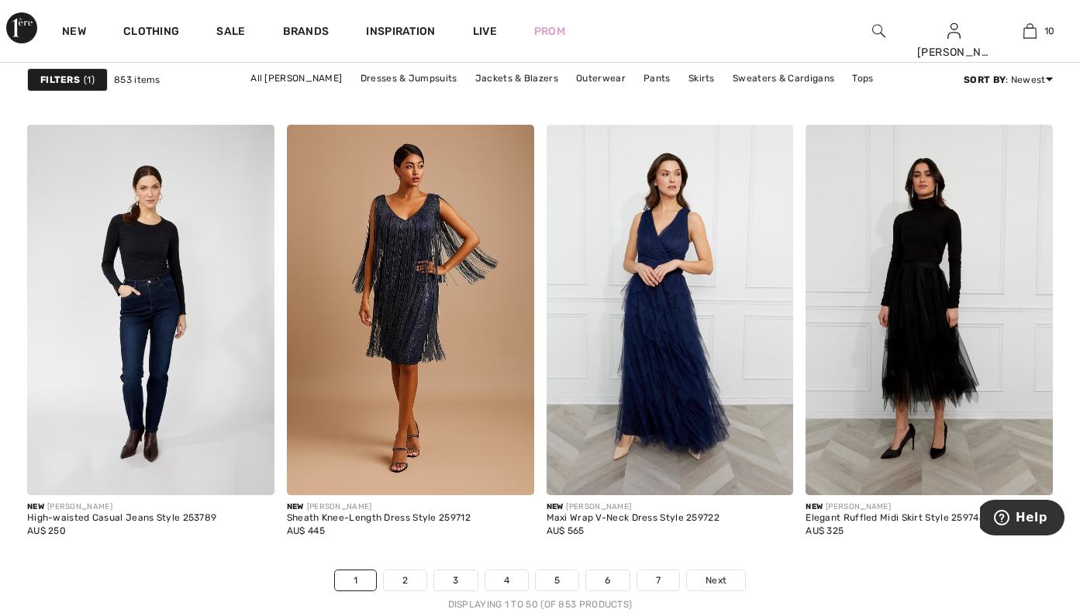
scroll to position [6894, 0]
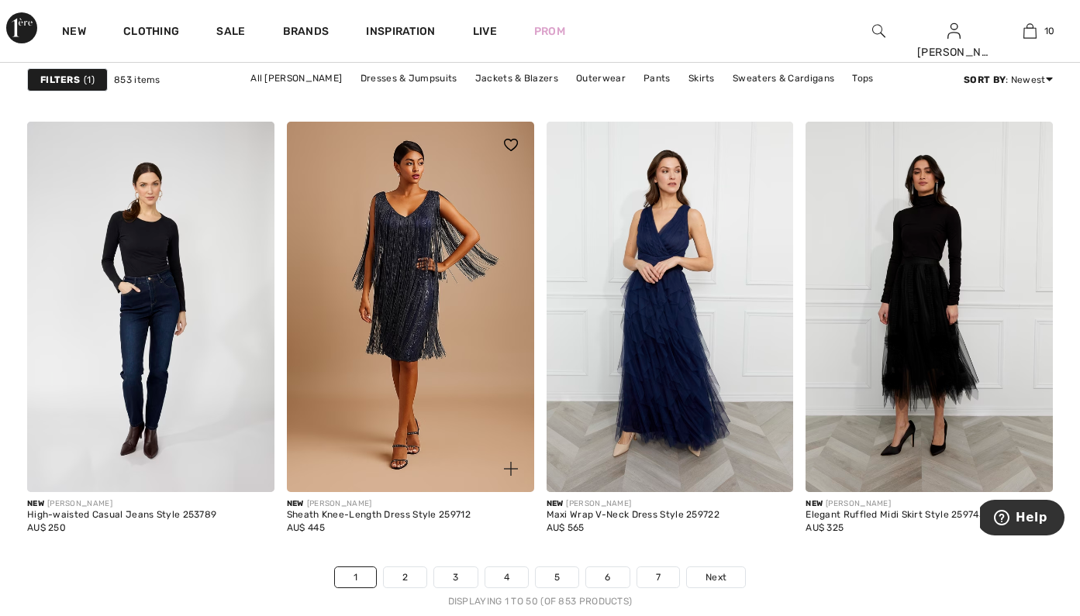
click at [409, 565] on div "New [PERSON_NAME] Sheath Knee-Length Dress Style 259712 AU$ 445" at bounding box center [410, 529] width 247 height 74
click at [406, 578] on link "2" at bounding box center [405, 577] width 43 height 20
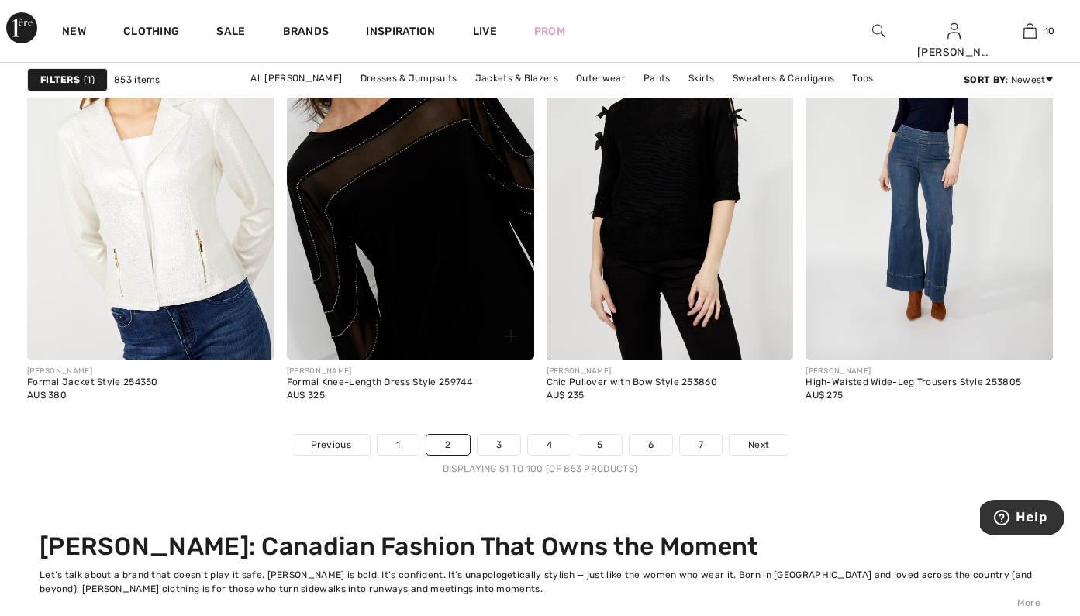
scroll to position [7029, 0]
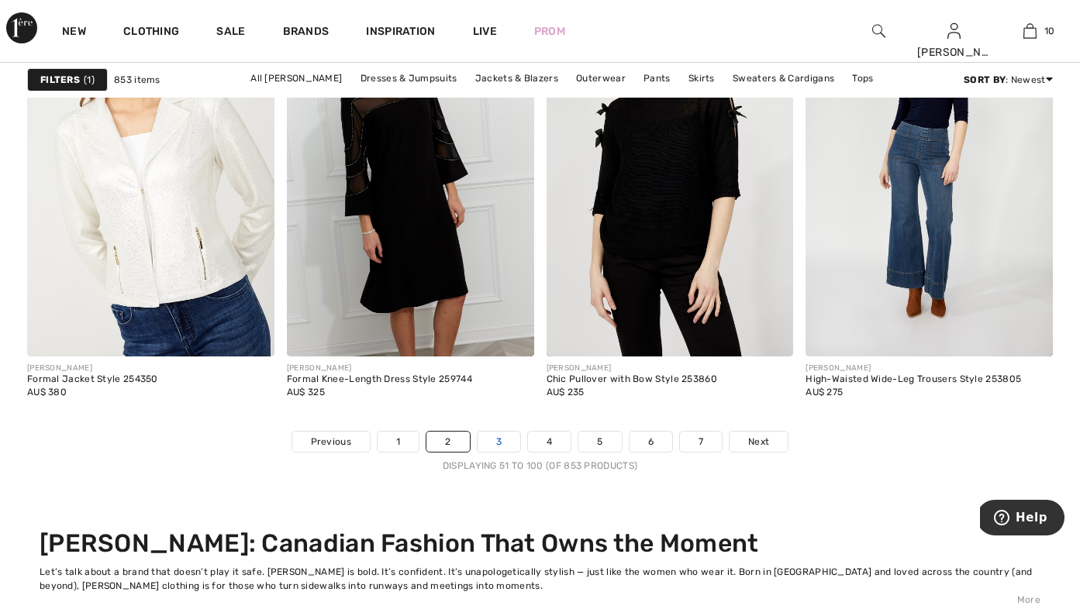
click at [498, 435] on link "3" at bounding box center [499, 442] width 43 height 20
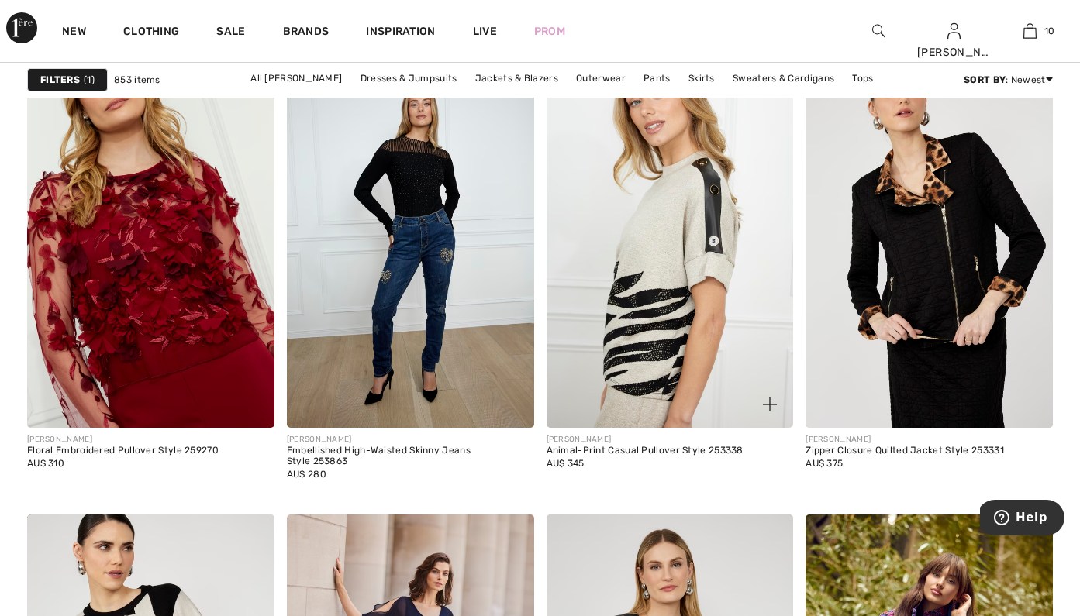
scroll to position [2955, 0]
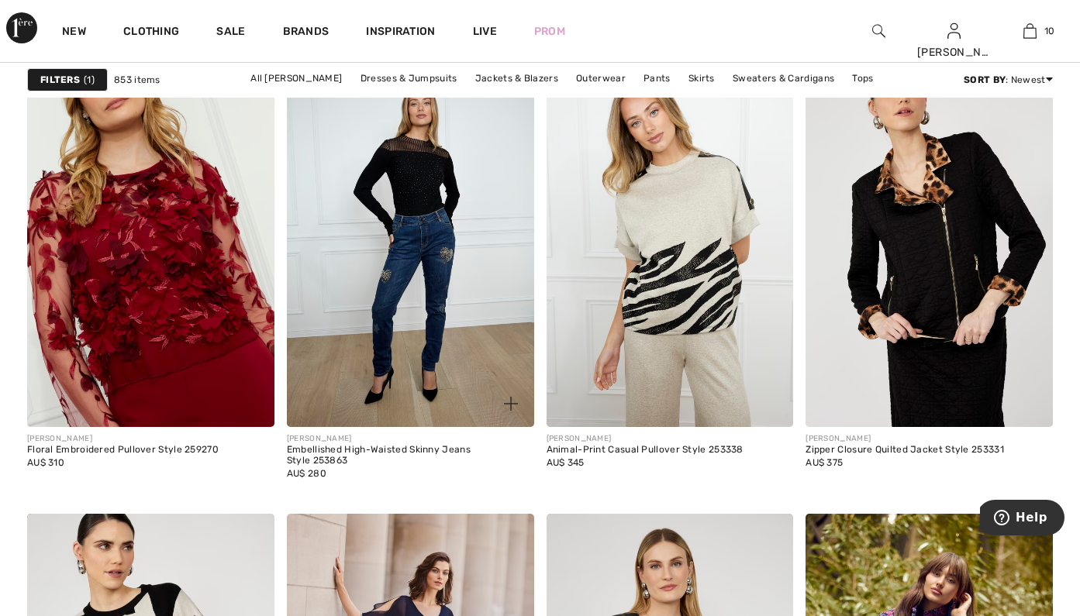
click at [515, 405] on img at bounding box center [511, 404] width 14 height 14
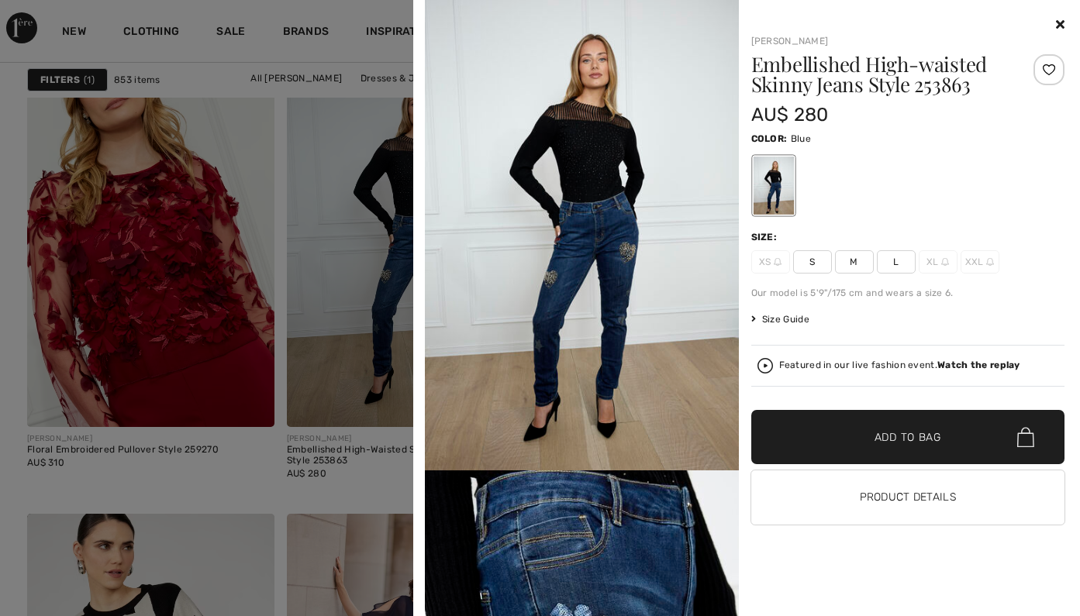
click at [1061, 25] on icon at bounding box center [1060, 24] width 9 height 12
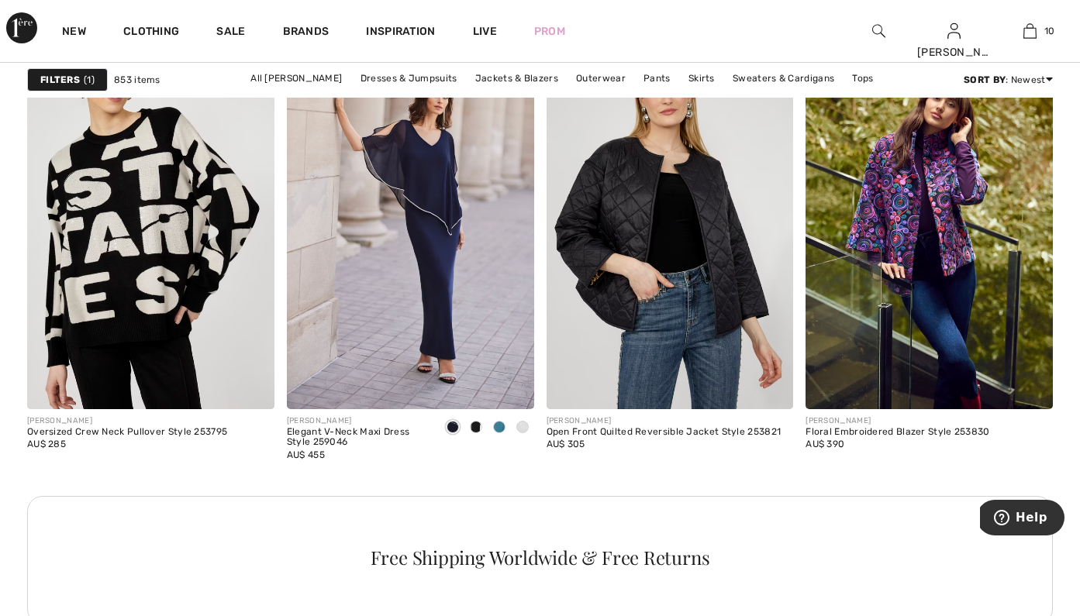
scroll to position [3432, 0]
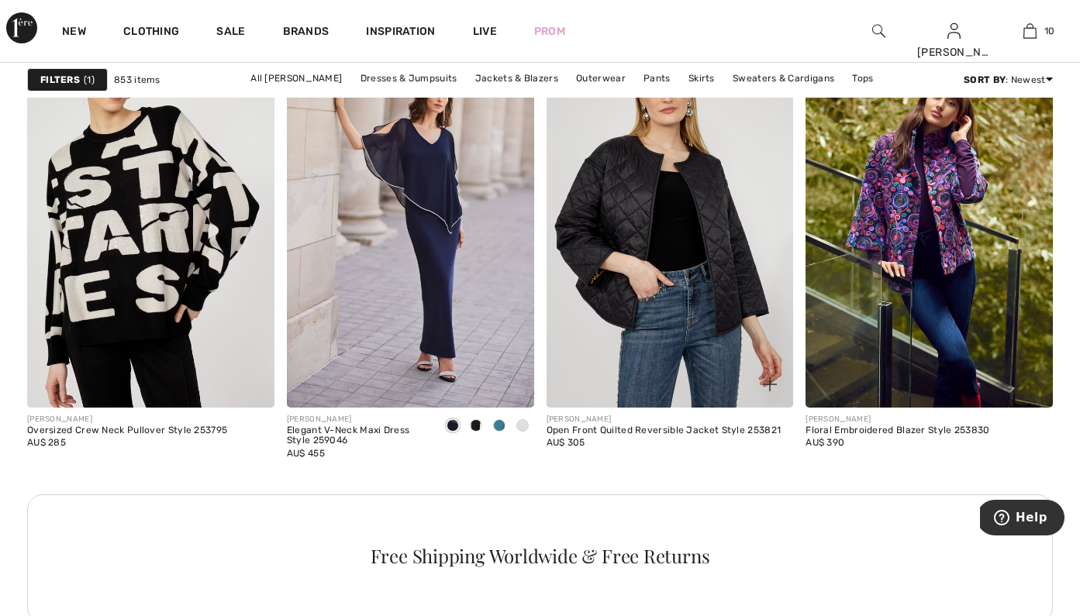
click at [764, 378] on img at bounding box center [770, 385] width 14 height 14
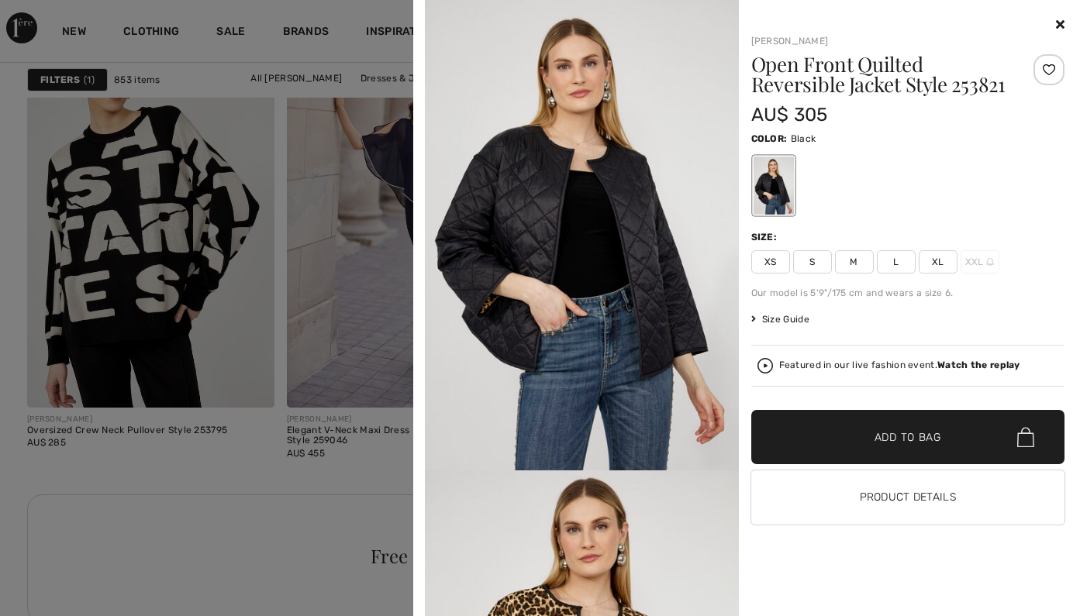
click at [1060, 18] on icon at bounding box center [1060, 24] width 9 height 12
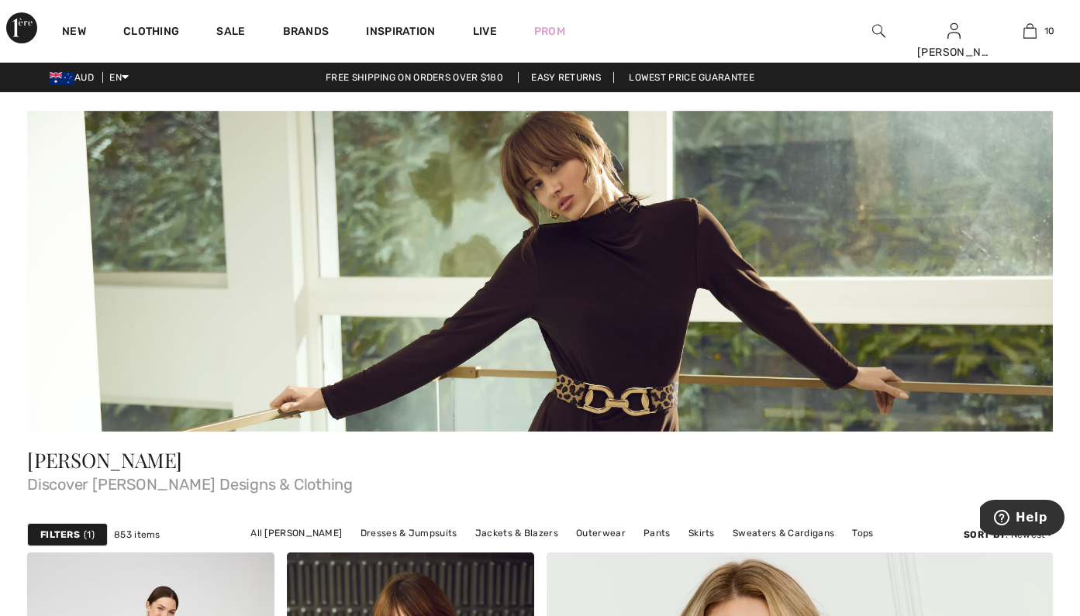
scroll to position [0, 0]
